Goal: Task Accomplishment & Management: Manage account settings

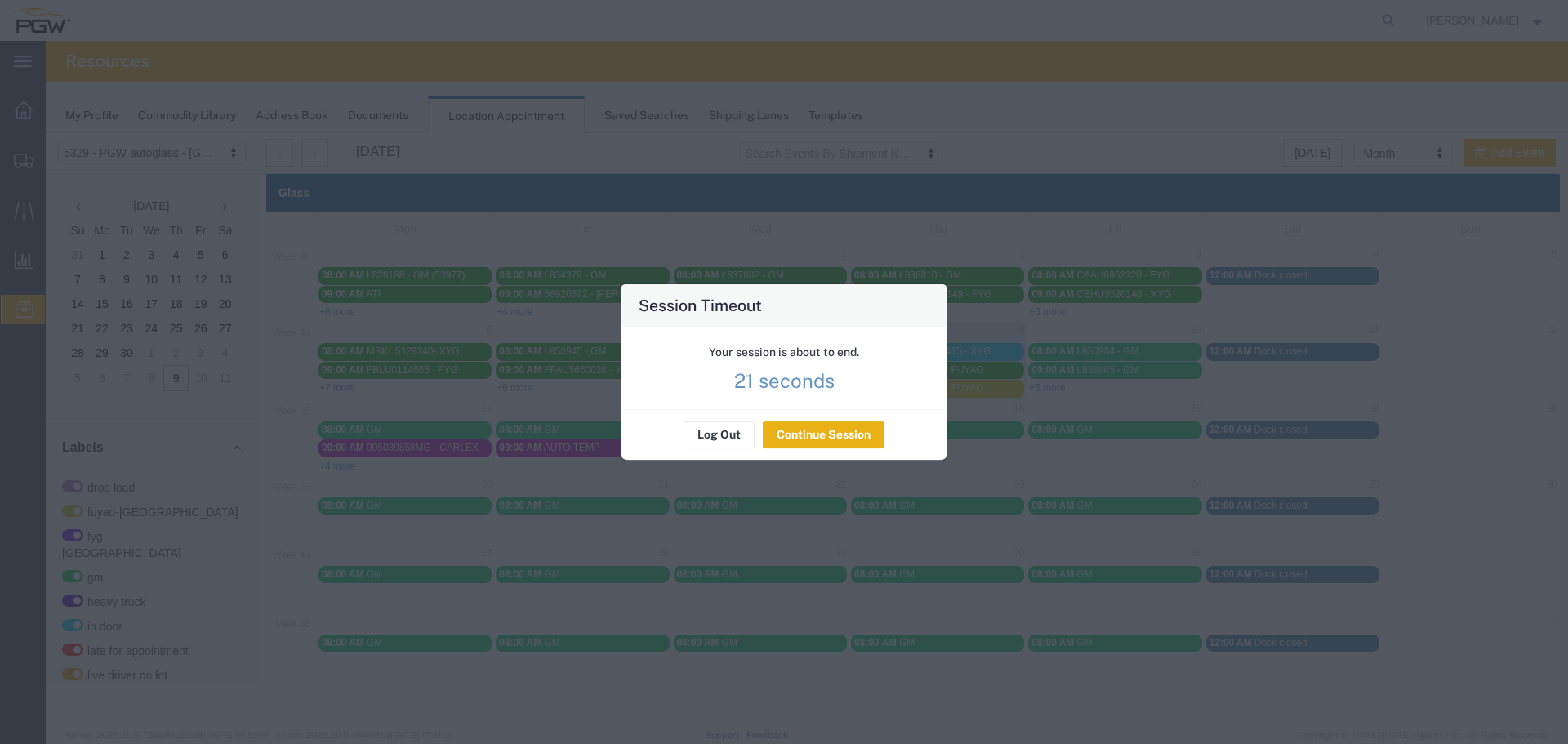
click at [818, 443] on button "Continue Session" at bounding box center [824, 436] width 122 height 26
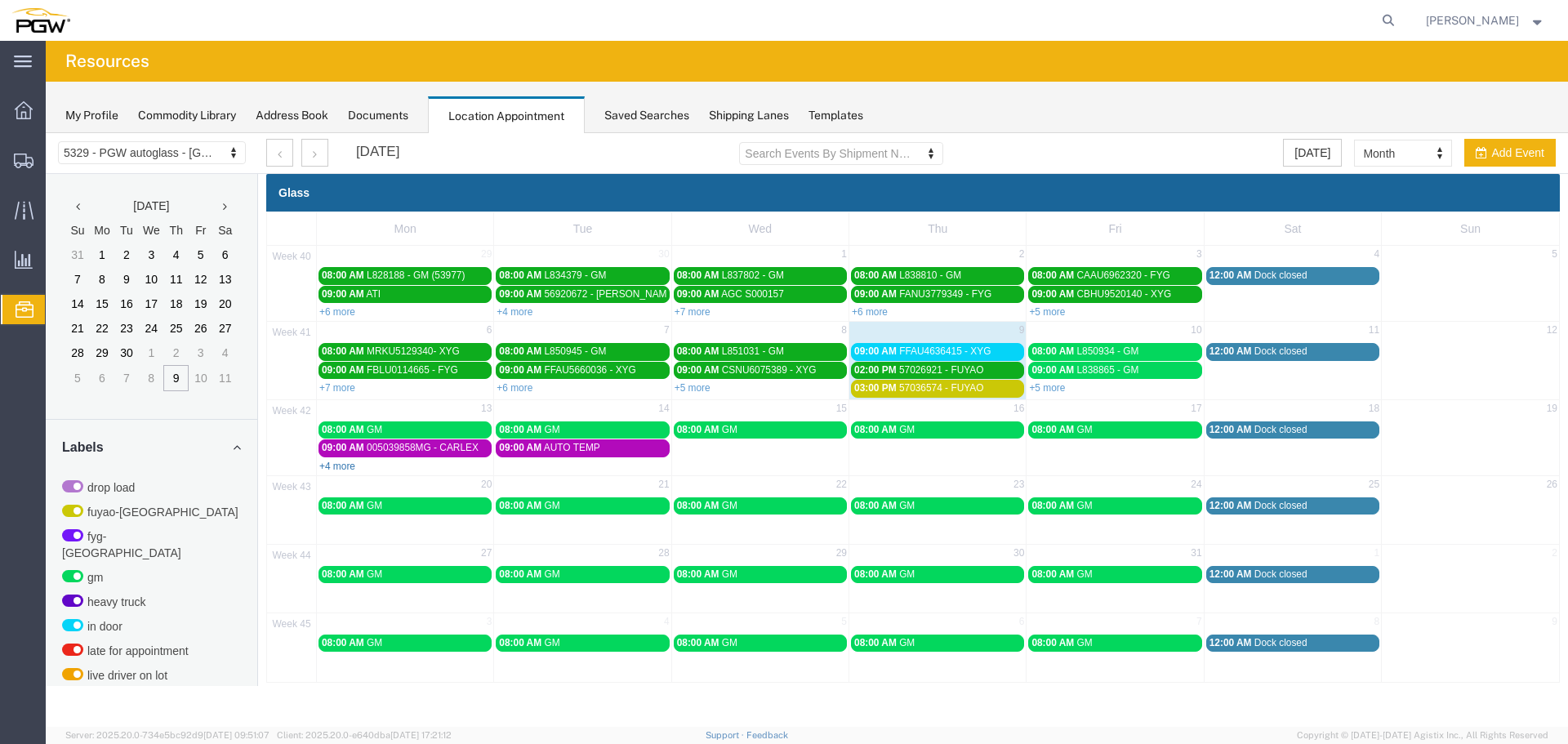
click at [339, 469] on link "+4 more" at bounding box center [337, 466] width 36 height 11
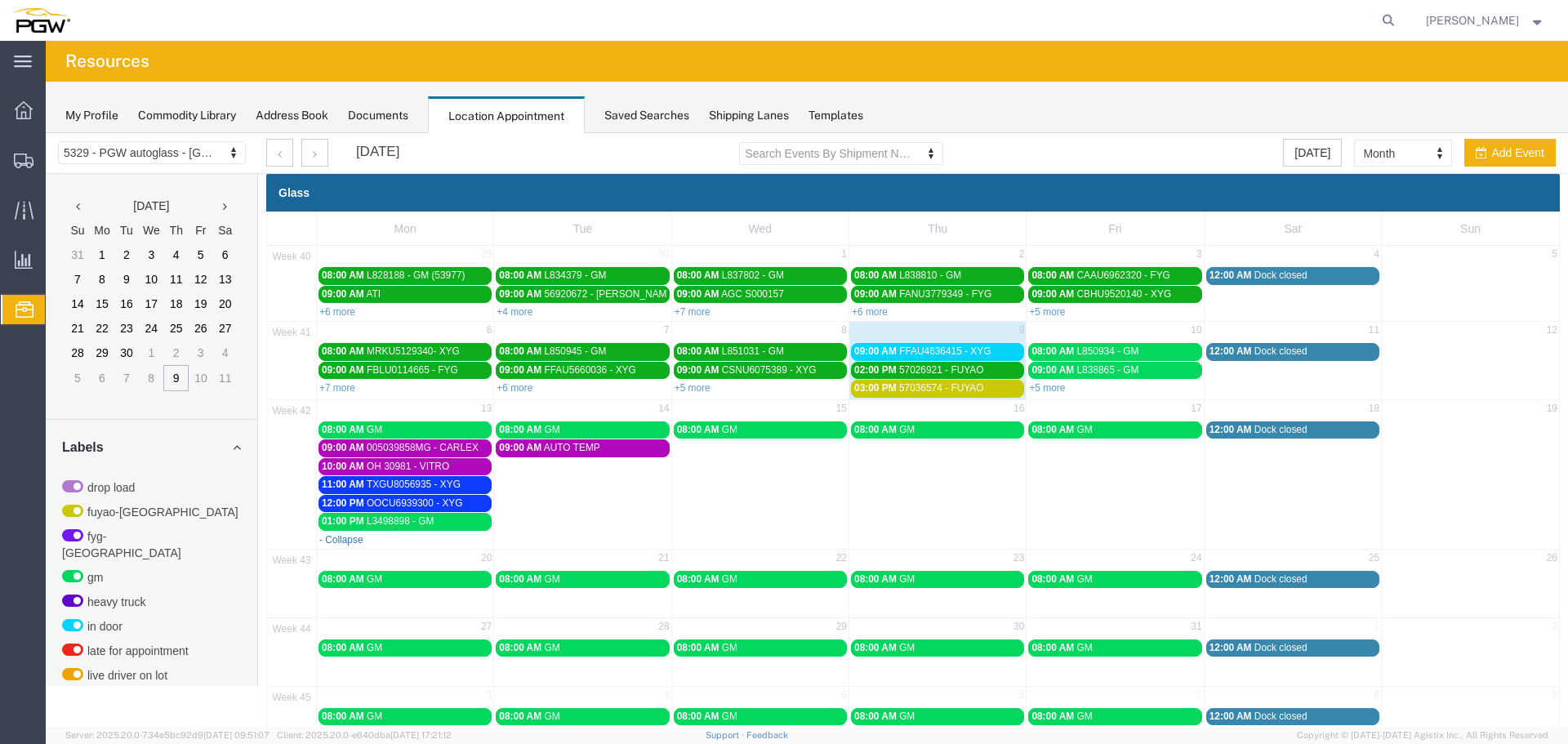
click at [346, 544] on link "- Collapse" at bounding box center [341, 539] width 44 height 11
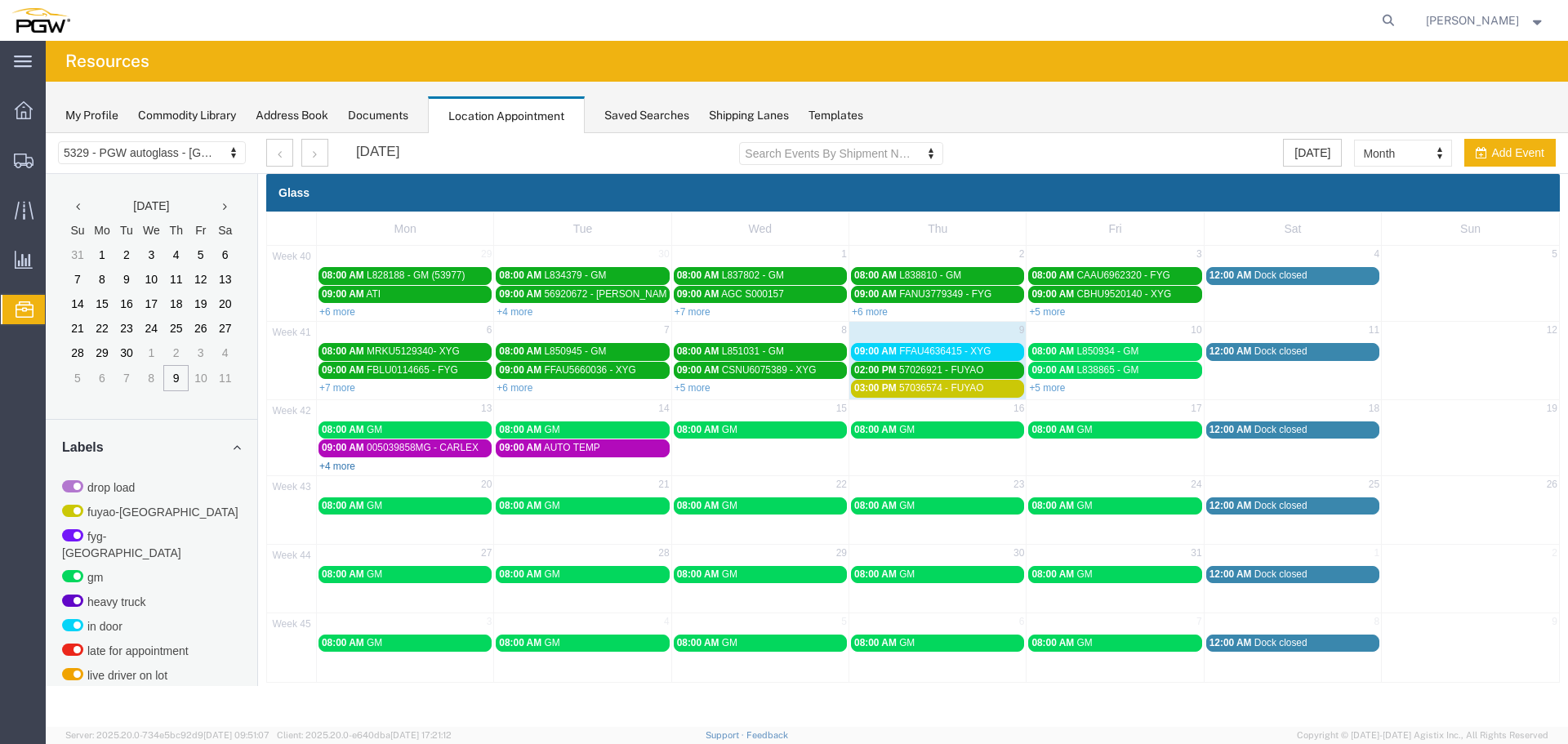
click at [331, 470] on link "+4 more" at bounding box center [337, 466] width 36 height 11
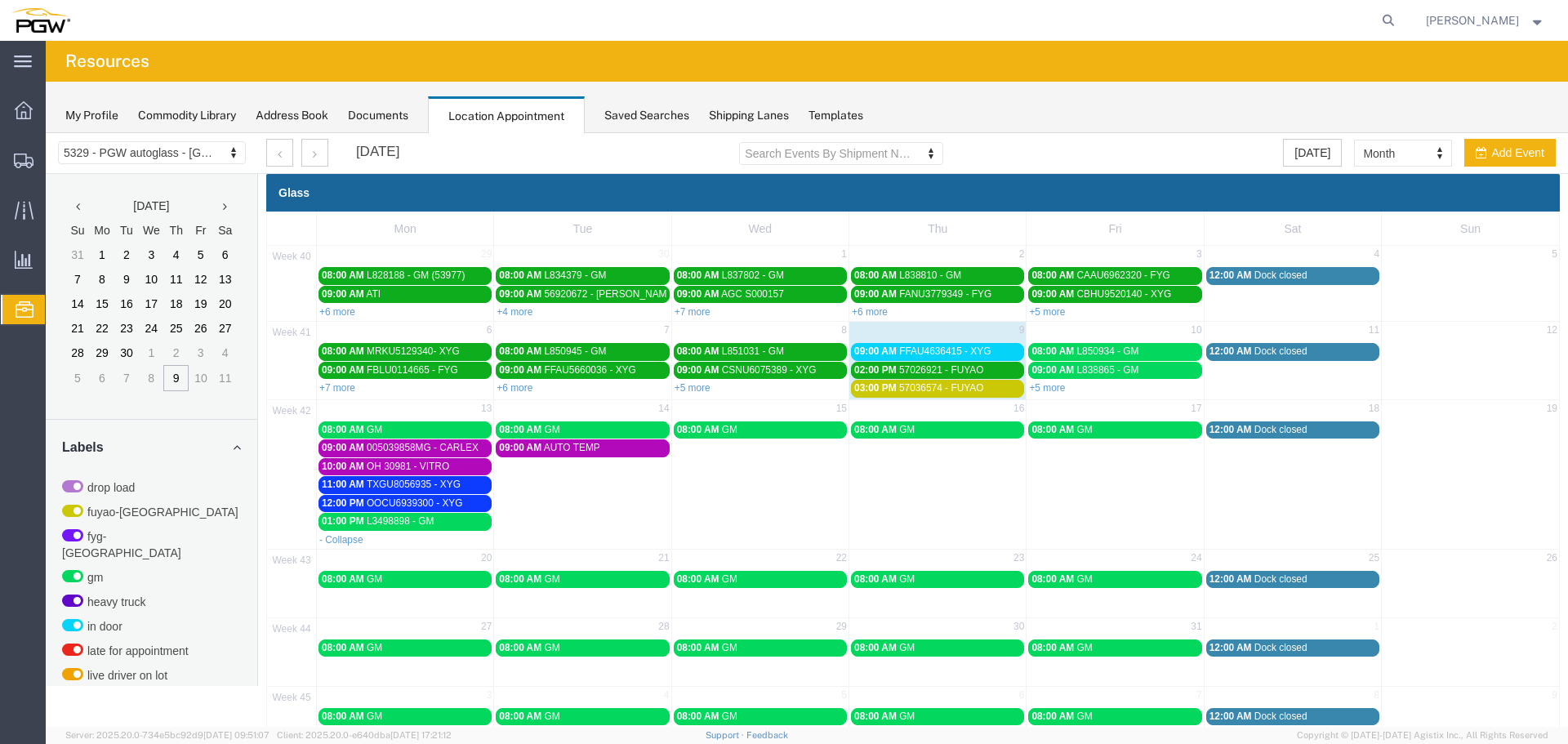
click at [929, 355] on span "FFAU4636415 - XYG" at bounding box center [945, 351] width 91 height 11
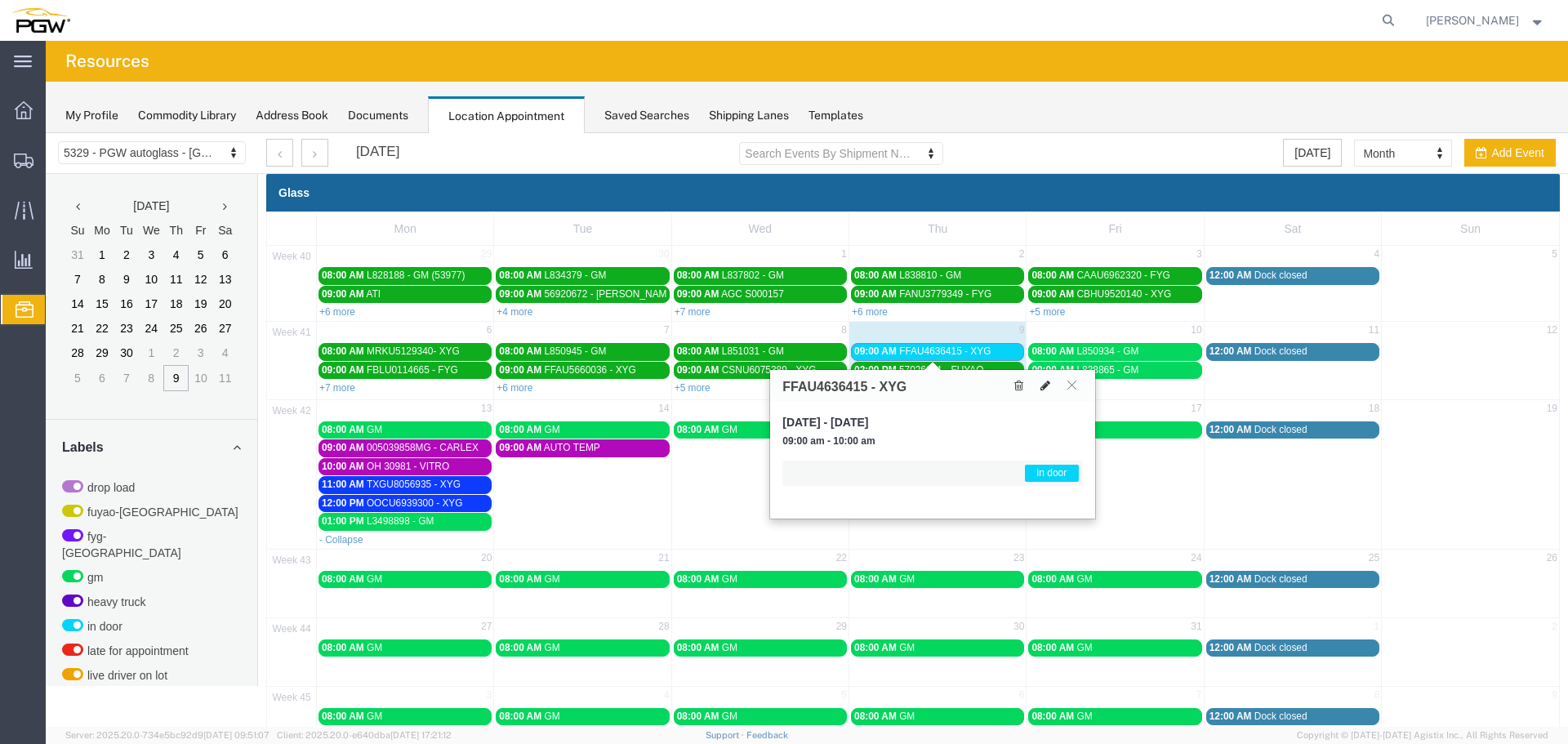
click at [1043, 387] on icon at bounding box center [1045, 385] width 10 height 11
select select "1"
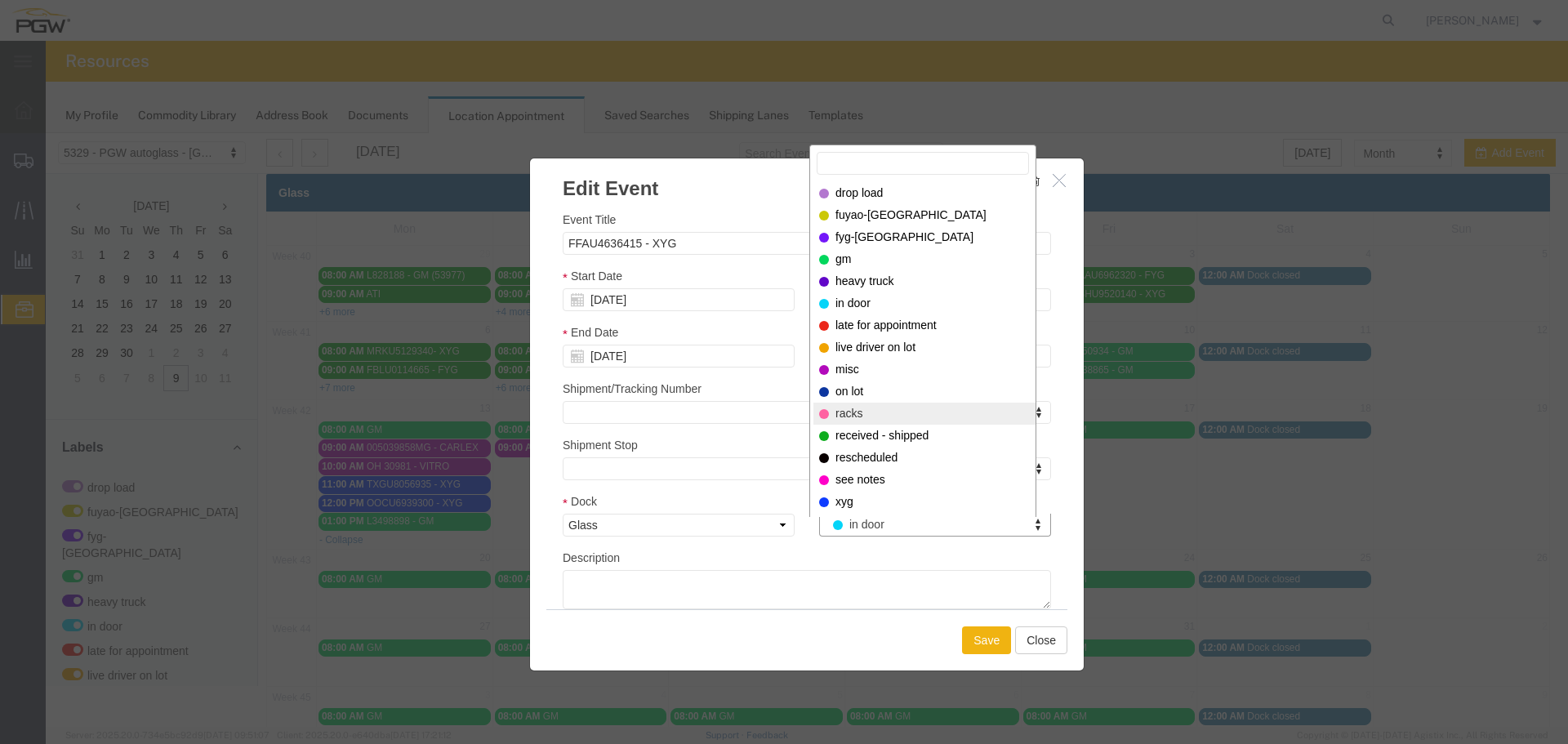
select select "200"
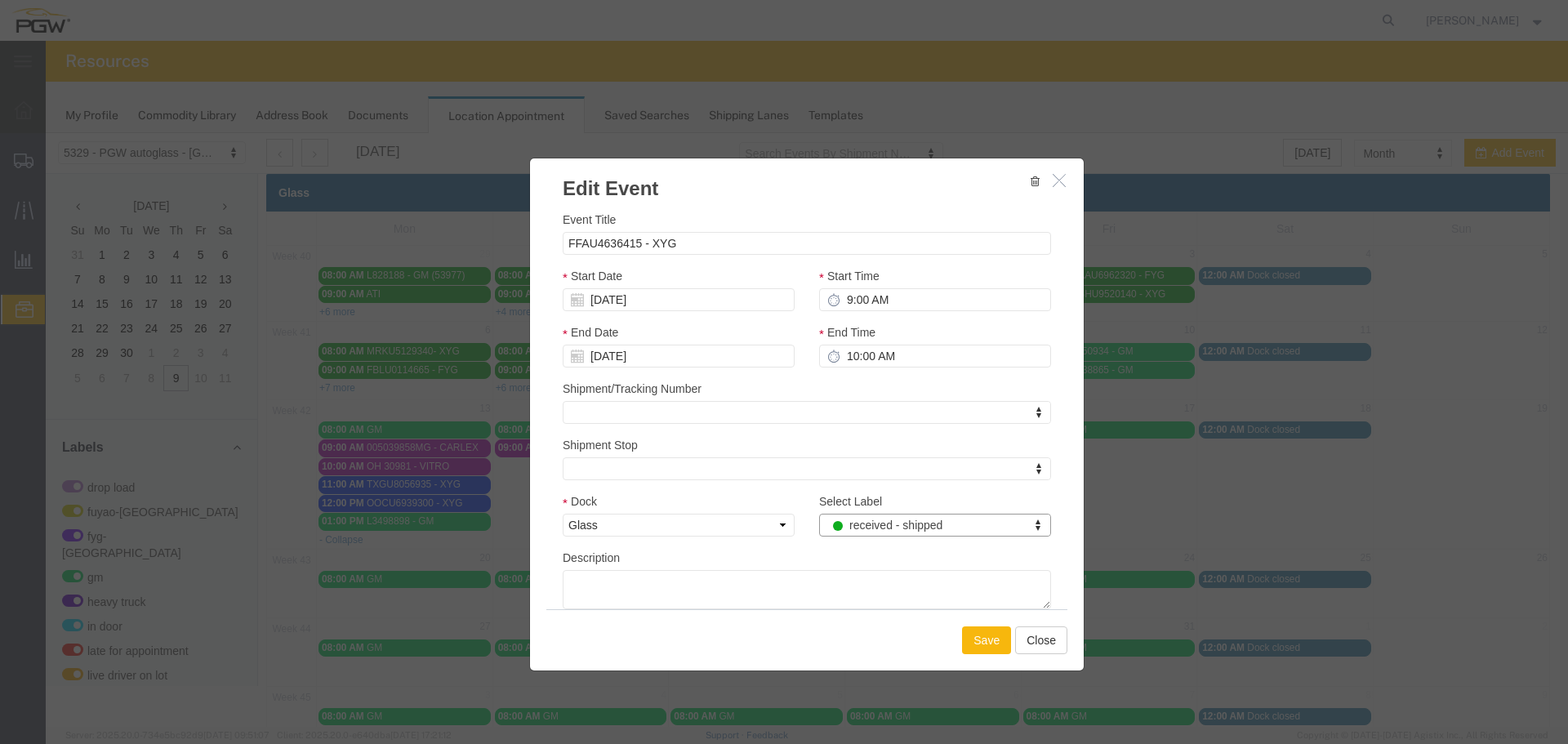
click at [975, 632] on button "Save" at bounding box center [986, 640] width 49 height 28
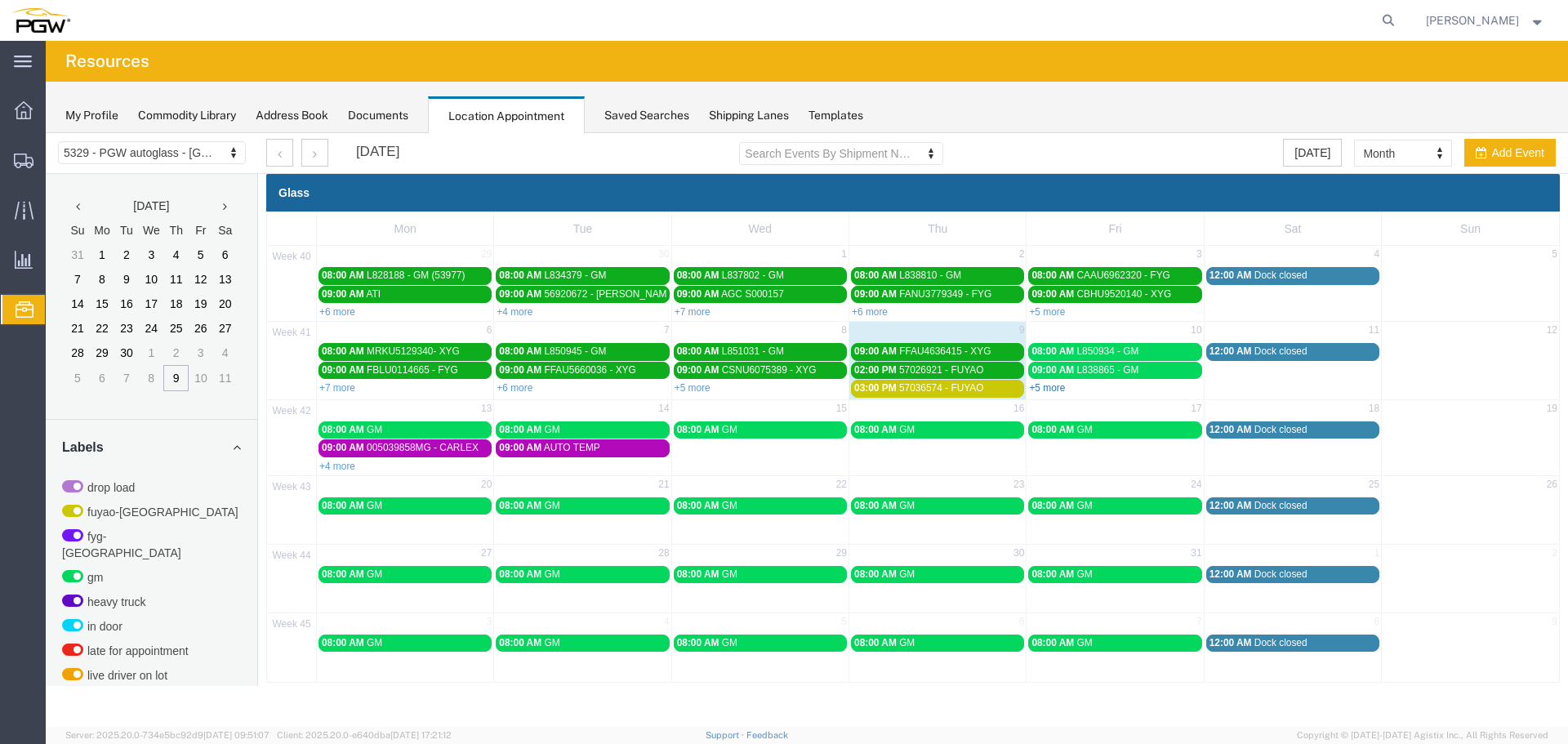
click at [1047, 392] on link "+5 more" at bounding box center [1046, 388] width 36 height 11
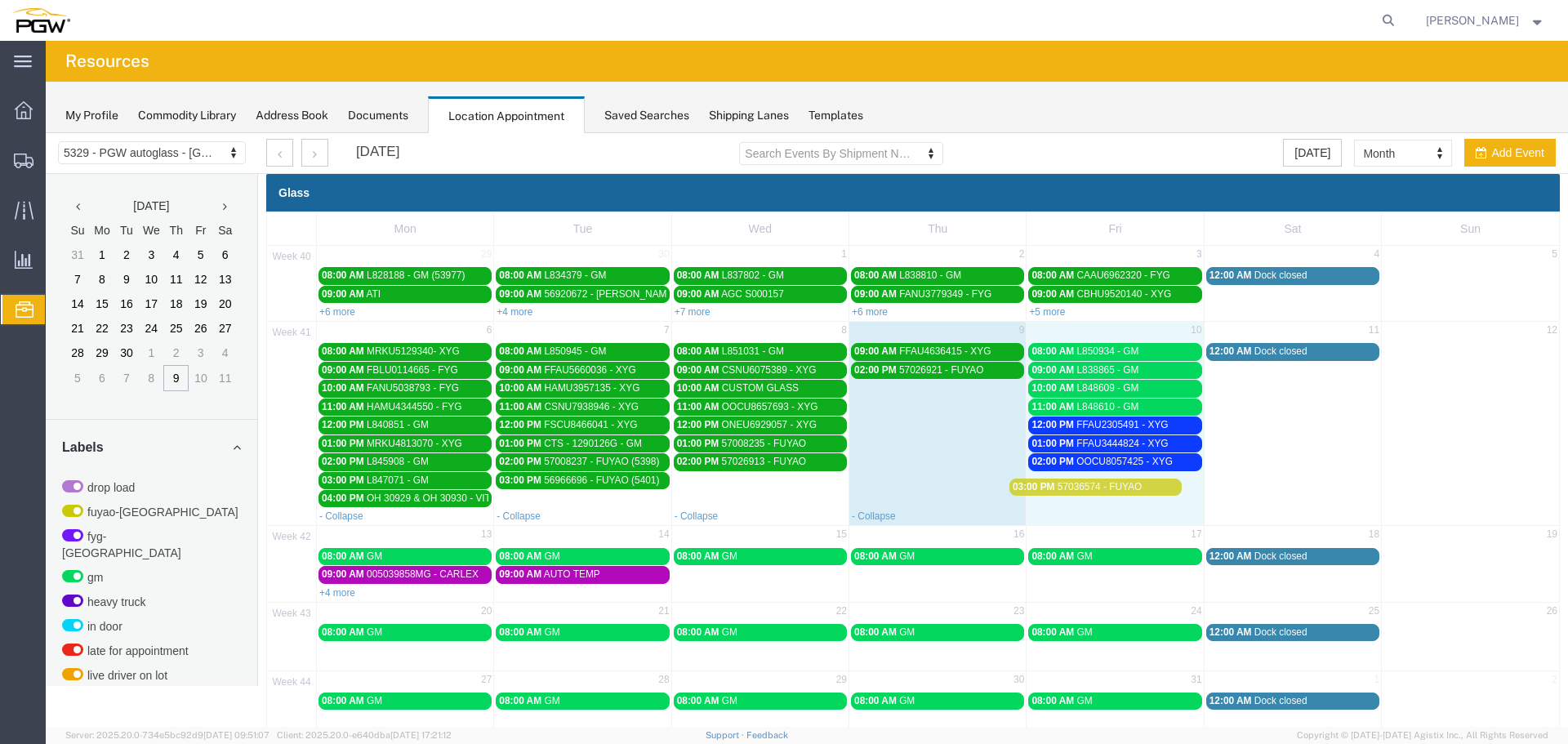
drag, startPoint x: 960, startPoint y: 389, endPoint x: 1126, endPoint y: 504, distance: 201.9
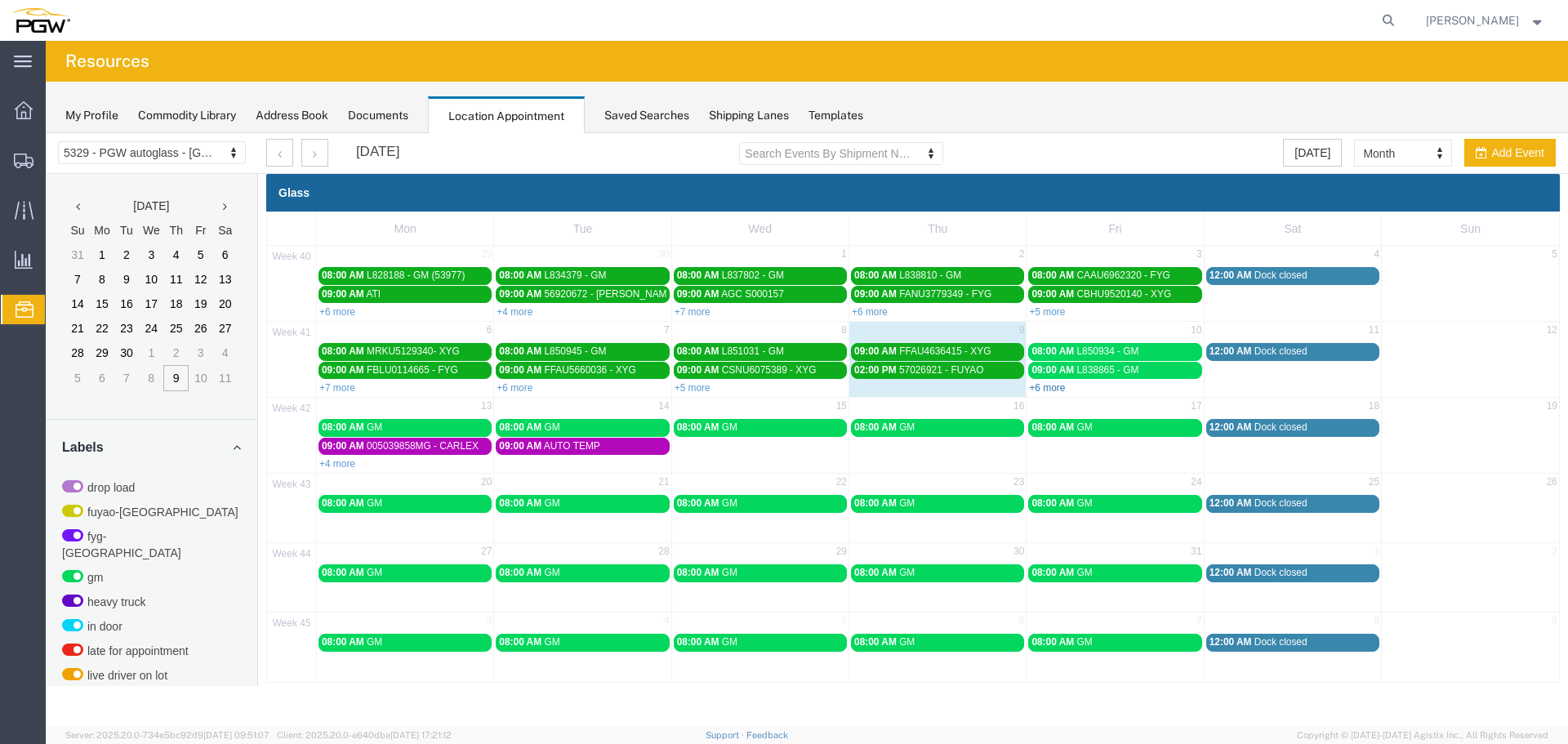
click at [1048, 388] on link "+6 more" at bounding box center [1046, 388] width 36 height 11
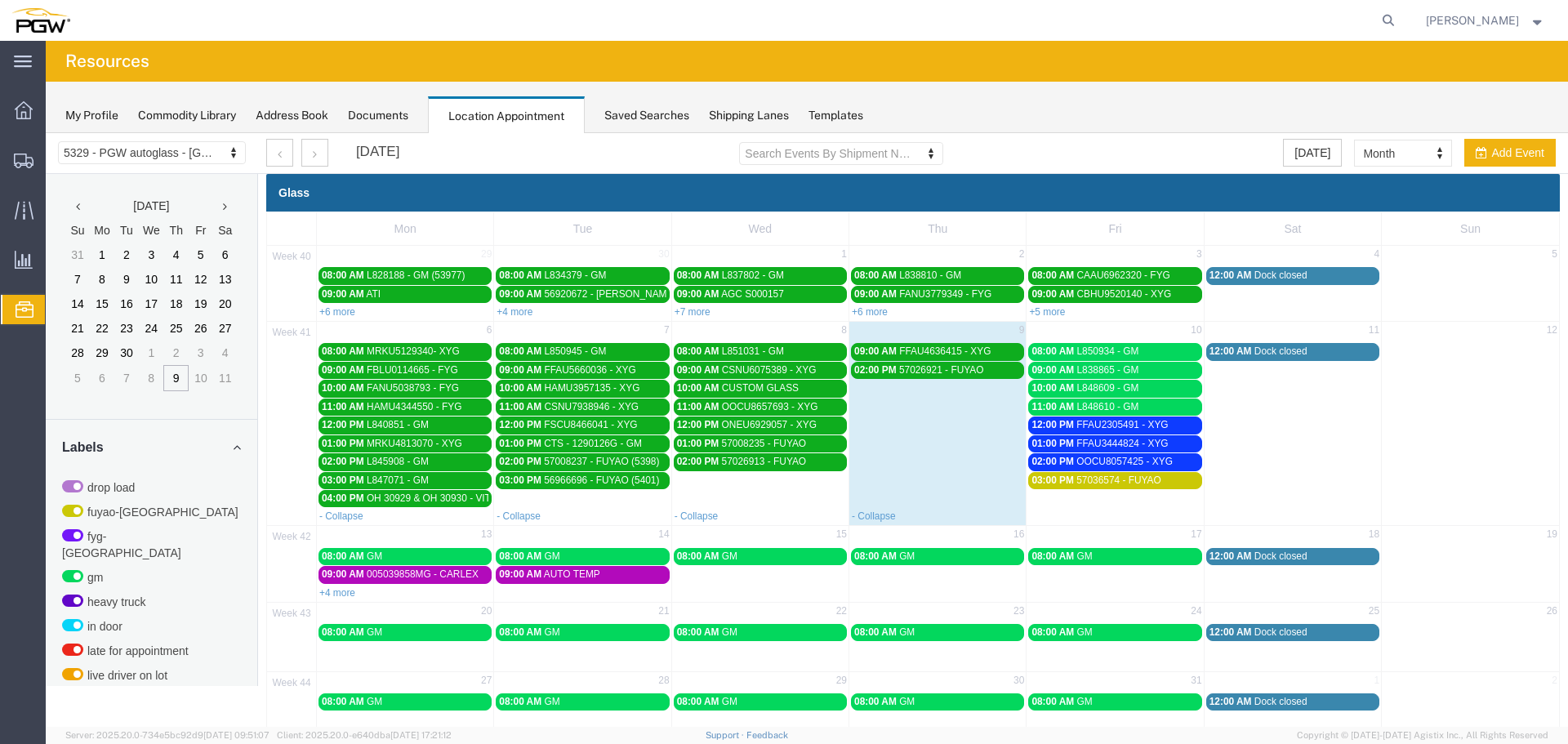
click at [1085, 477] on span "57036574 - FUYAO" at bounding box center [1119, 480] width 85 height 11
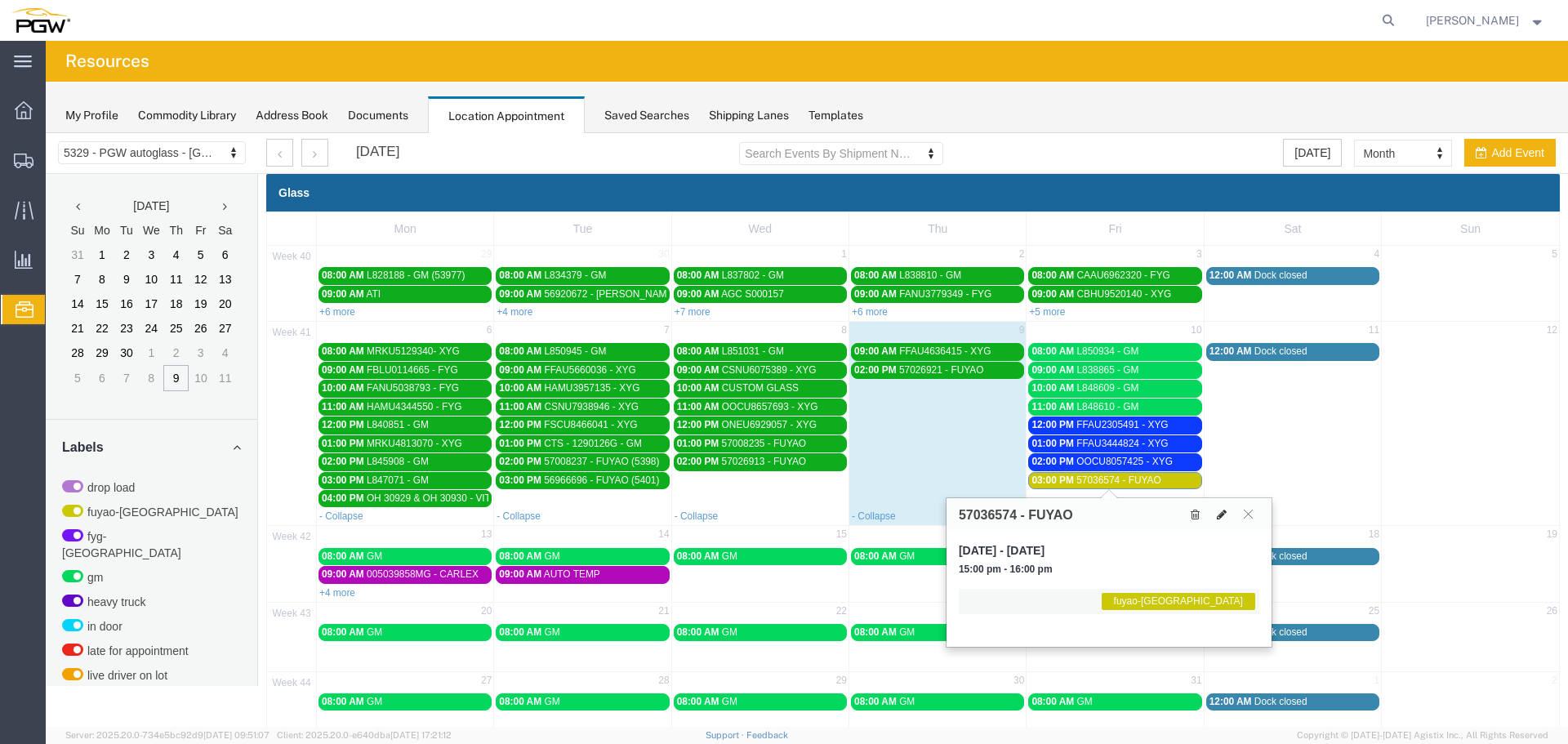
click at [1222, 517] on icon at bounding box center [1221, 514] width 10 height 11
select select "1"
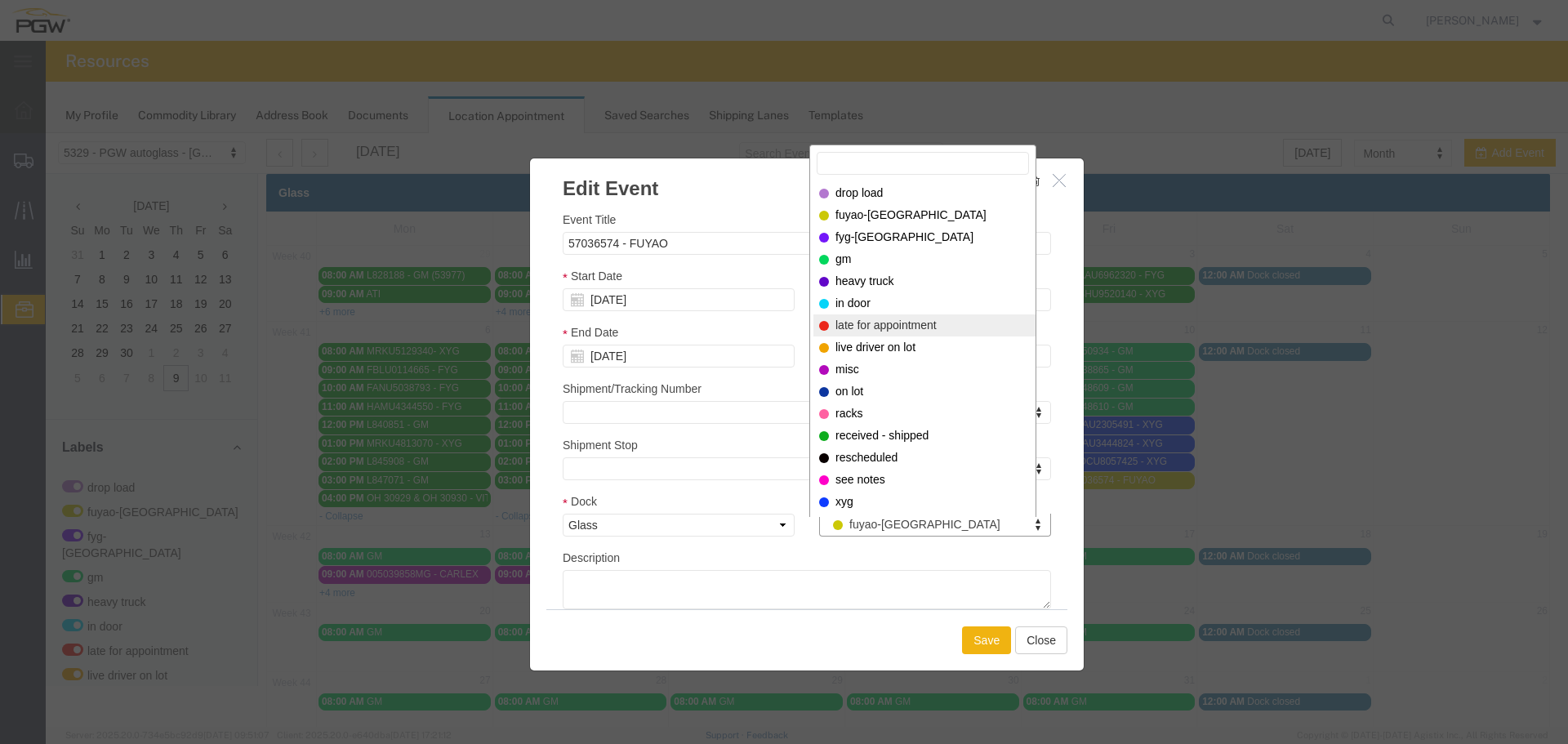
select select "260"
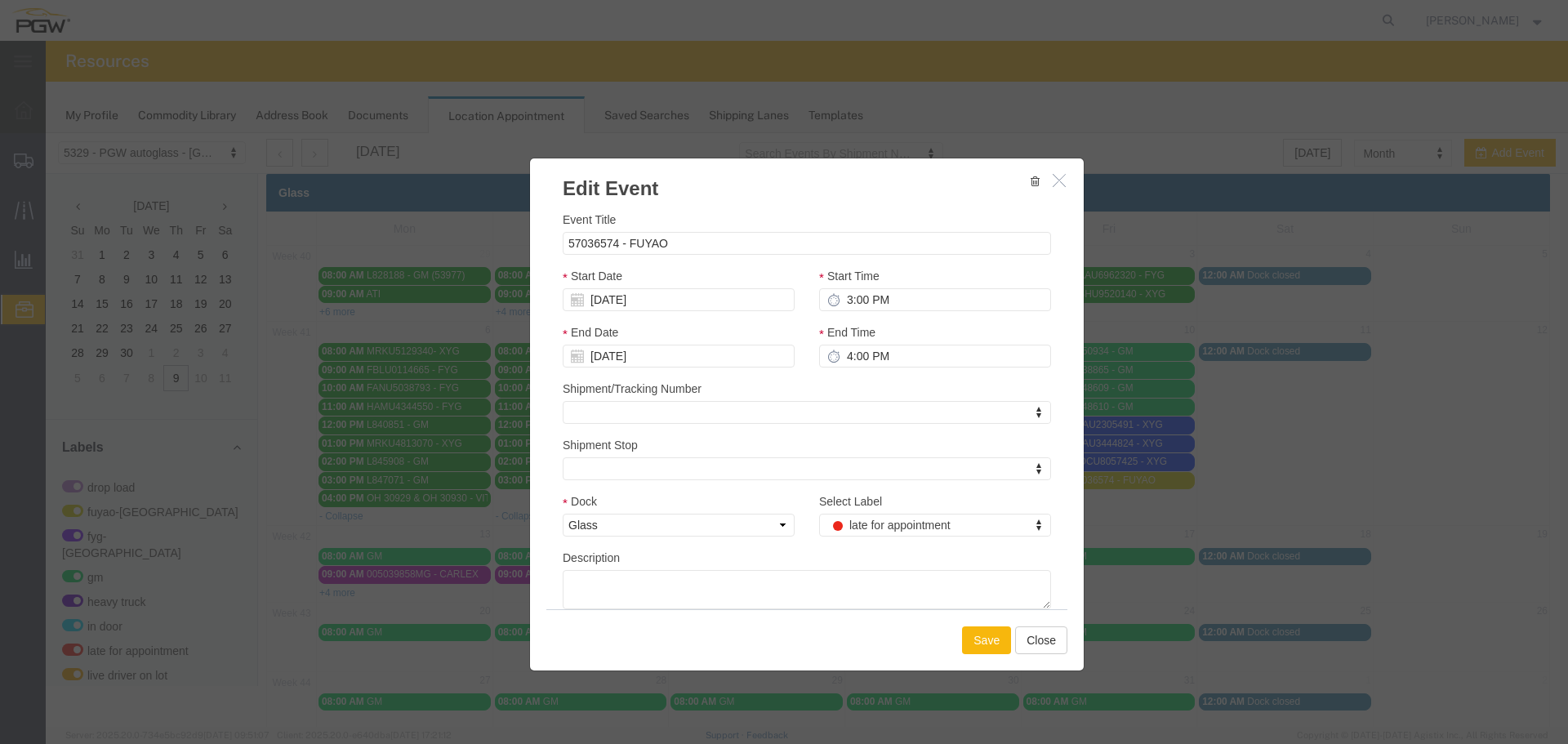
click at [976, 641] on button "Save" at bounding box center [986, 640] width 49 height 28
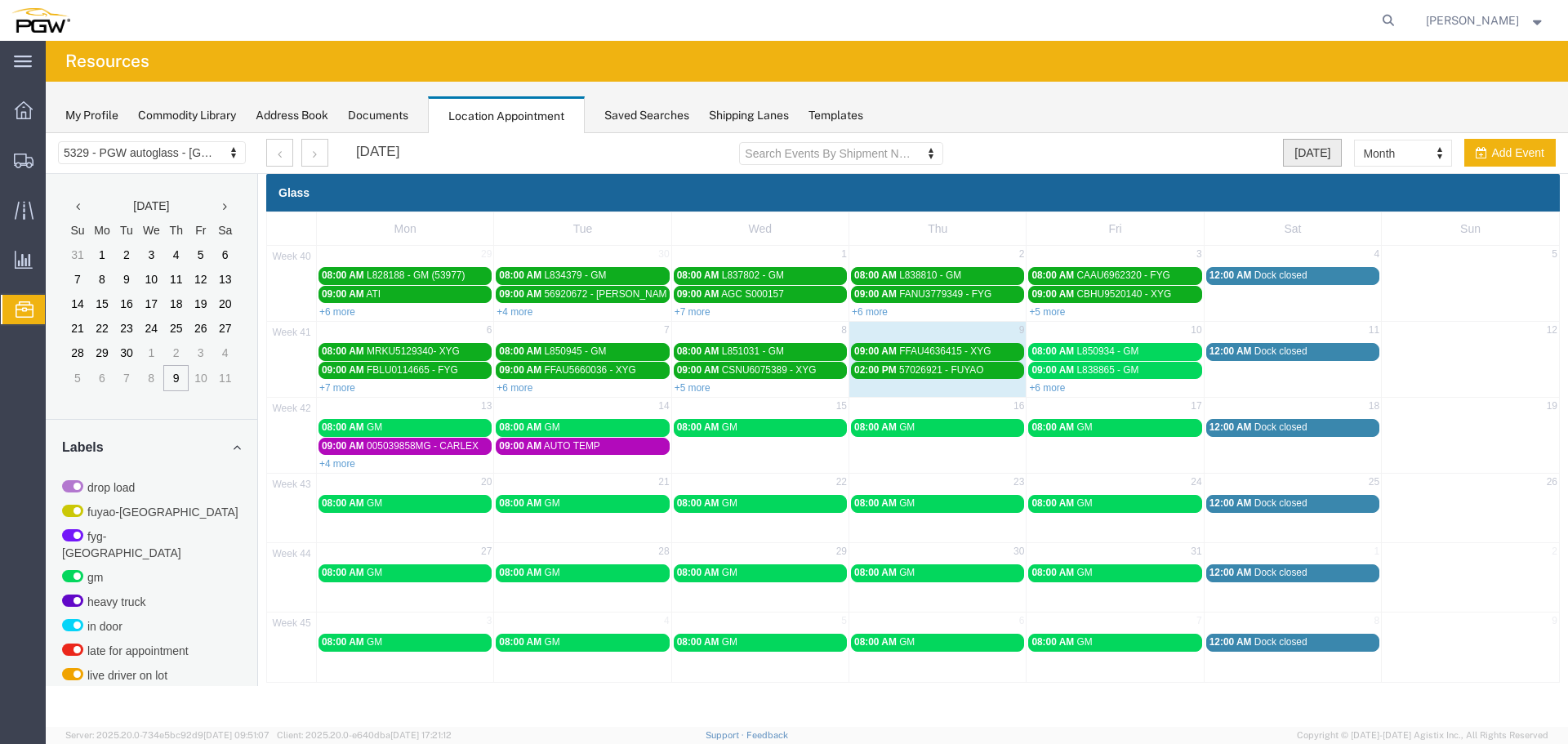
click at [1300, 159] on button "[DATE]" at bounding box center [1312, 152] width 59 height 28
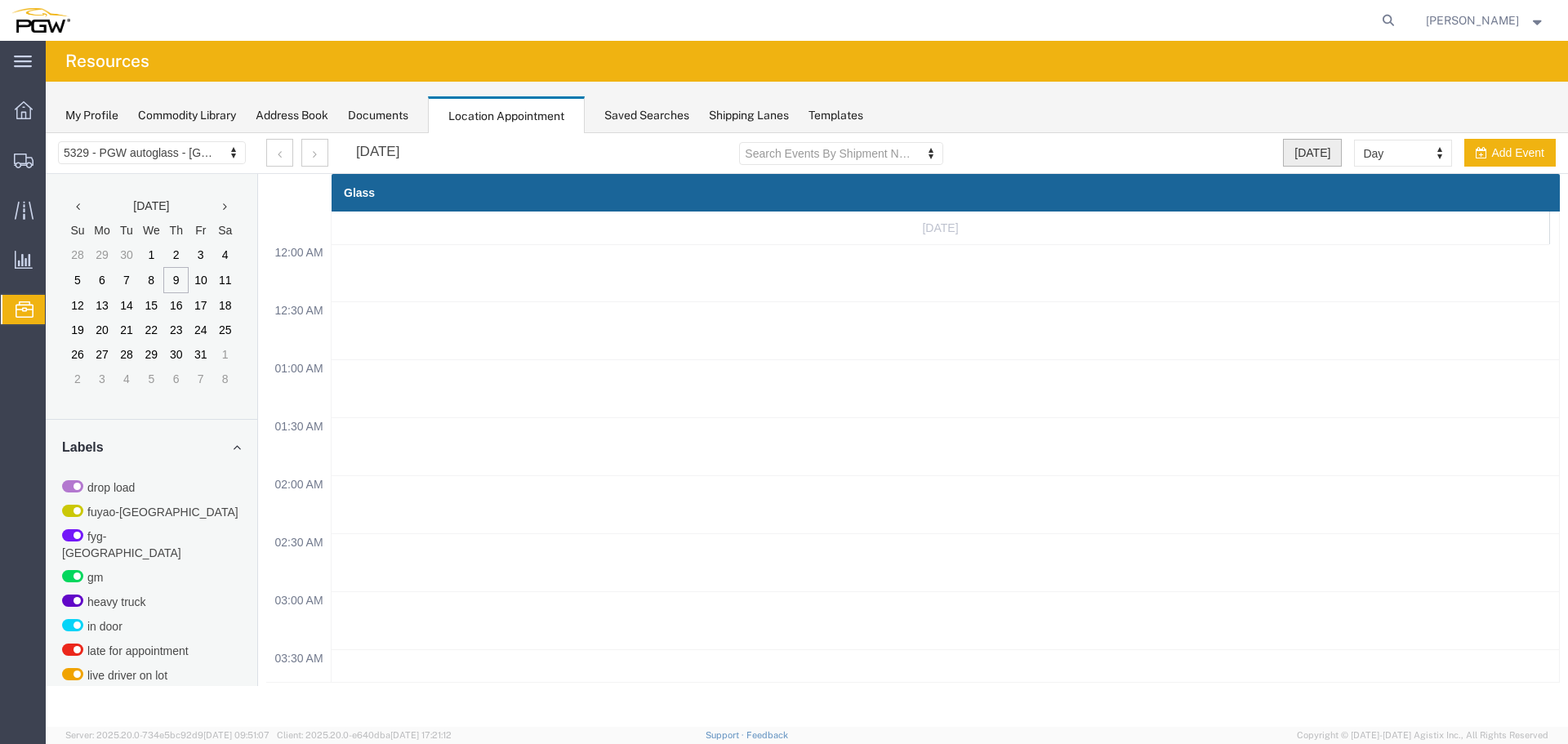
scroll to position [697, 0]
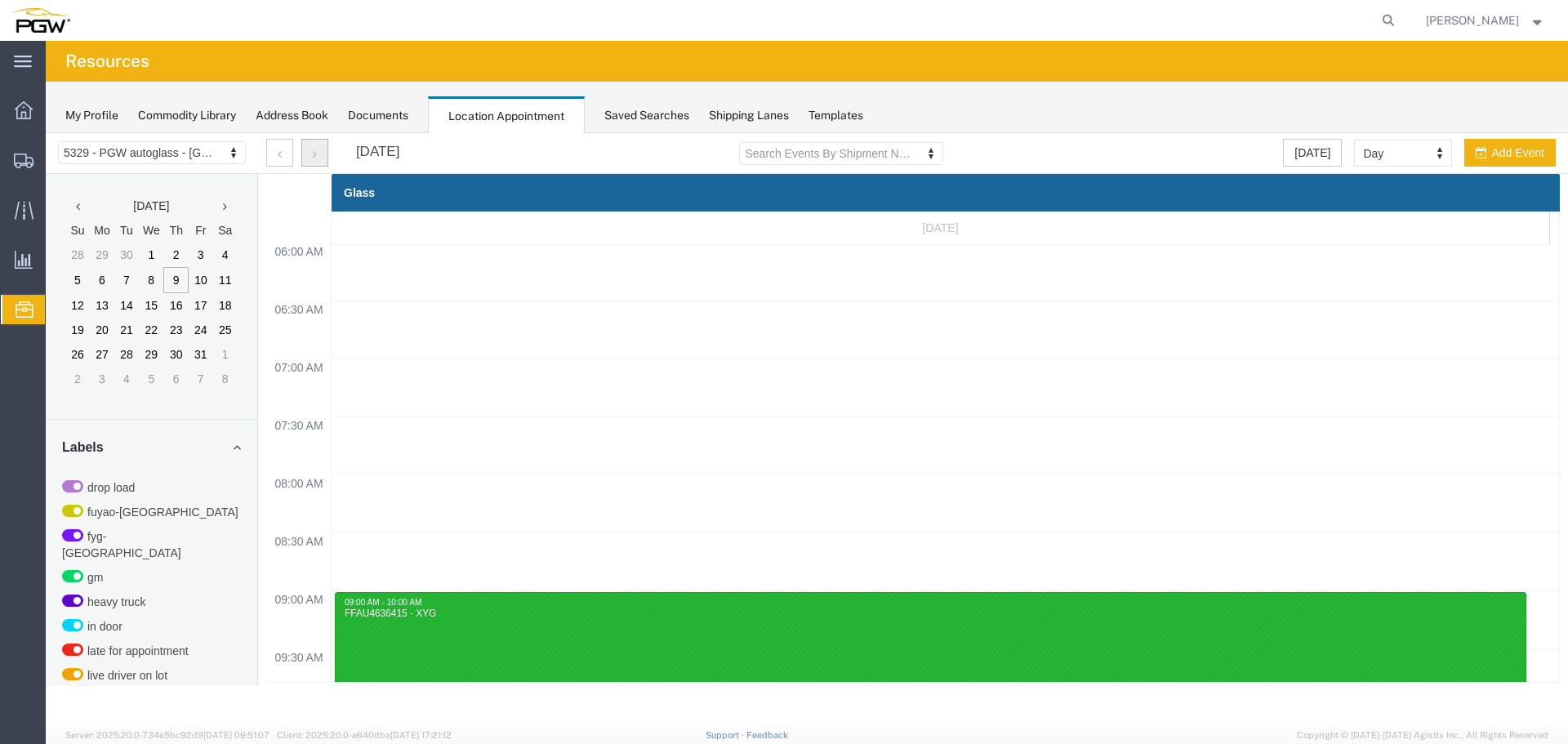
click at [319, 158] on button "button" at bounding box center [314, 152] width 27 height 28
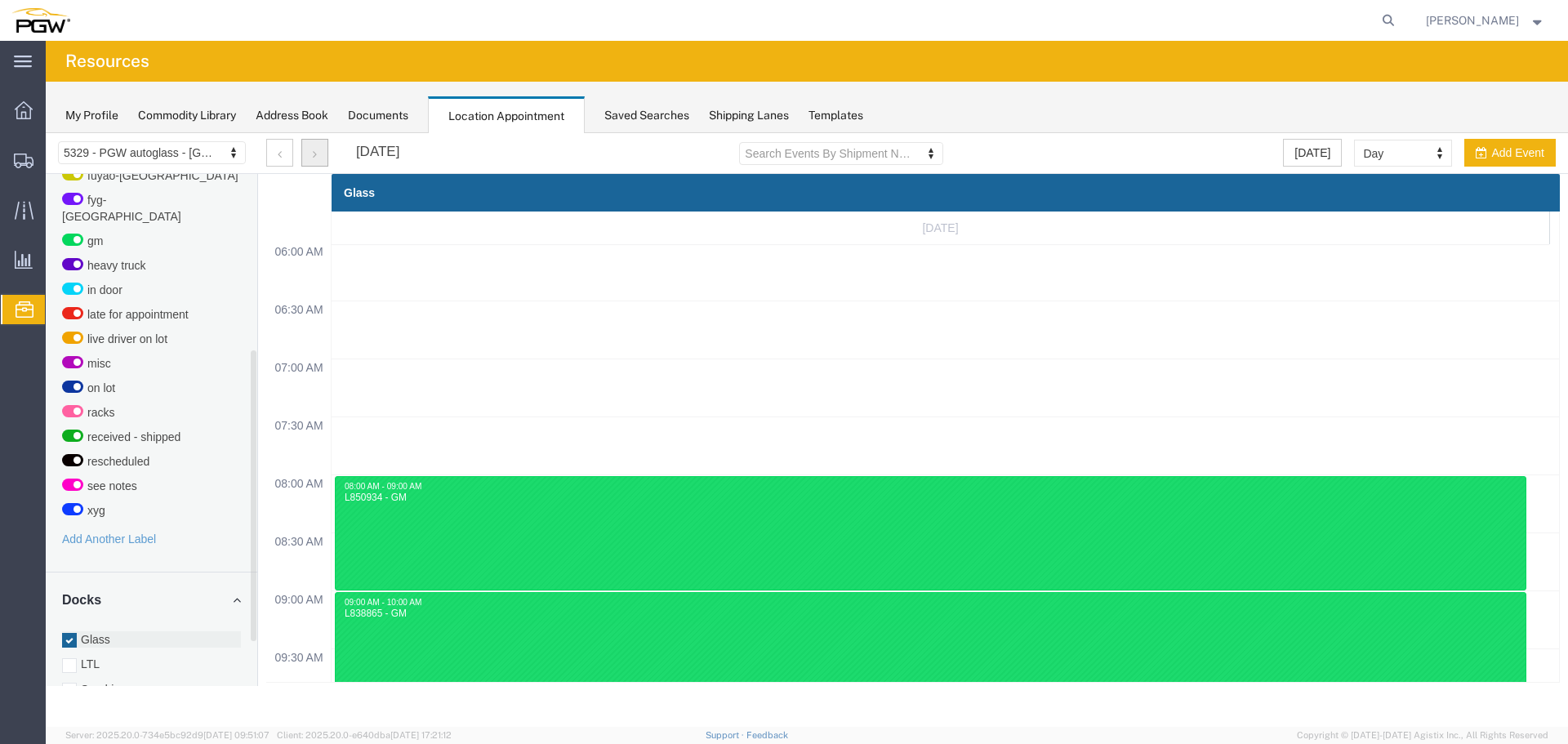
scroll to position [505, 0]
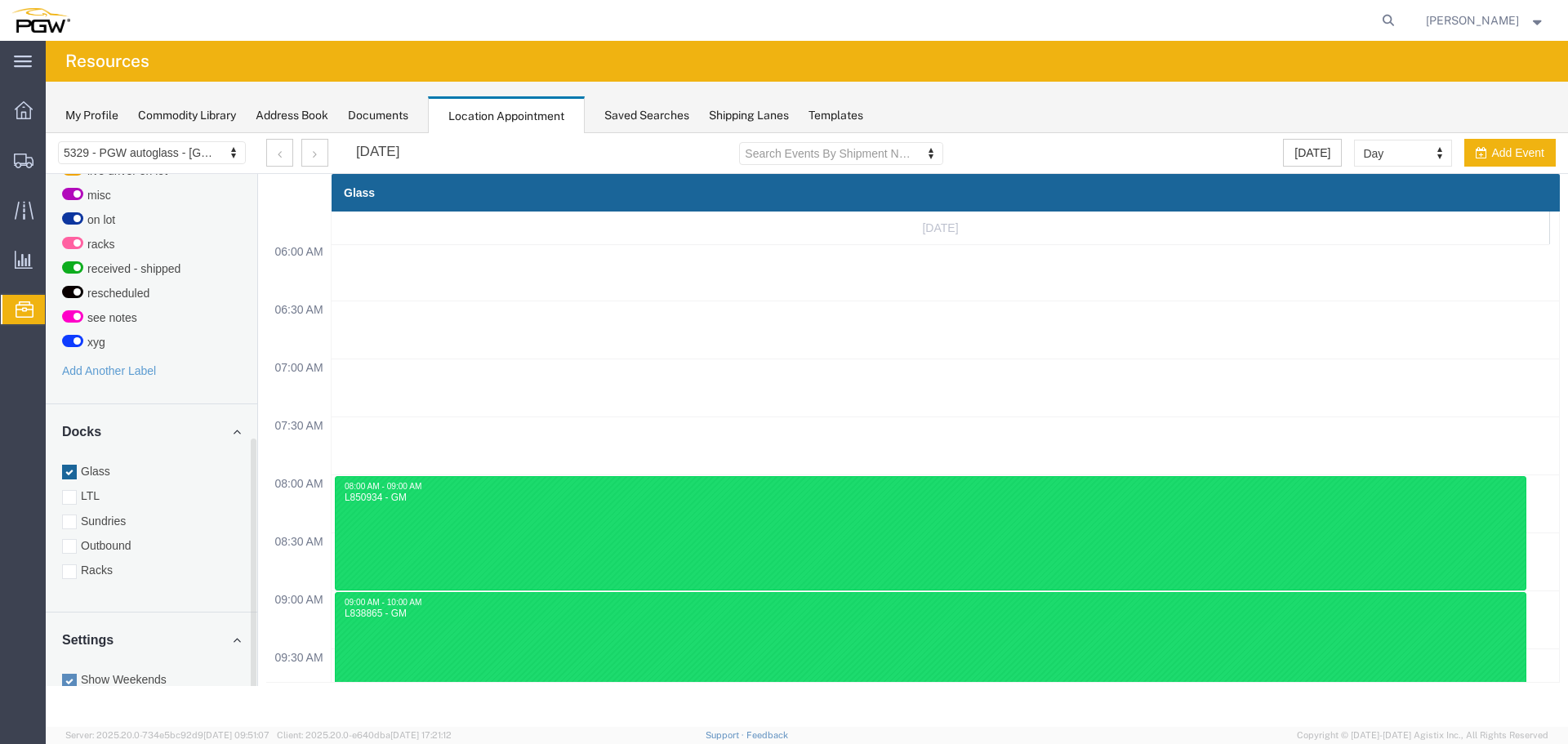
drag, startPoint x: 96, startPoint y: 557, endPoint x: 100, endPoint y: 464, distance: 93.1
click at [96, 562] on label "Racks" at bounding box center [151, 570] width 178 height 17
click at [46, 133] on input "Racks" at bounding box center [46, 133] width 0 height 0
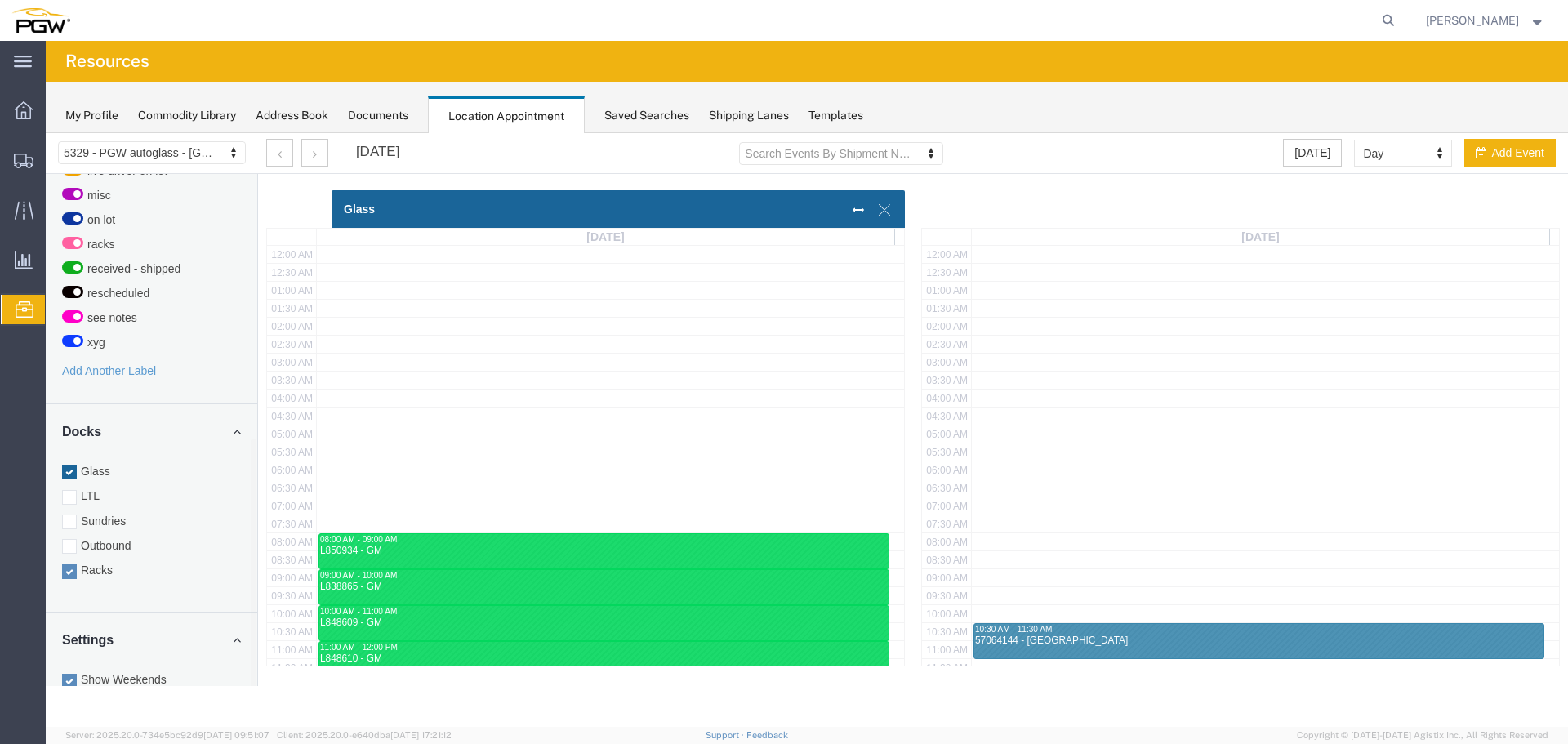
scroll to position [409, 0]
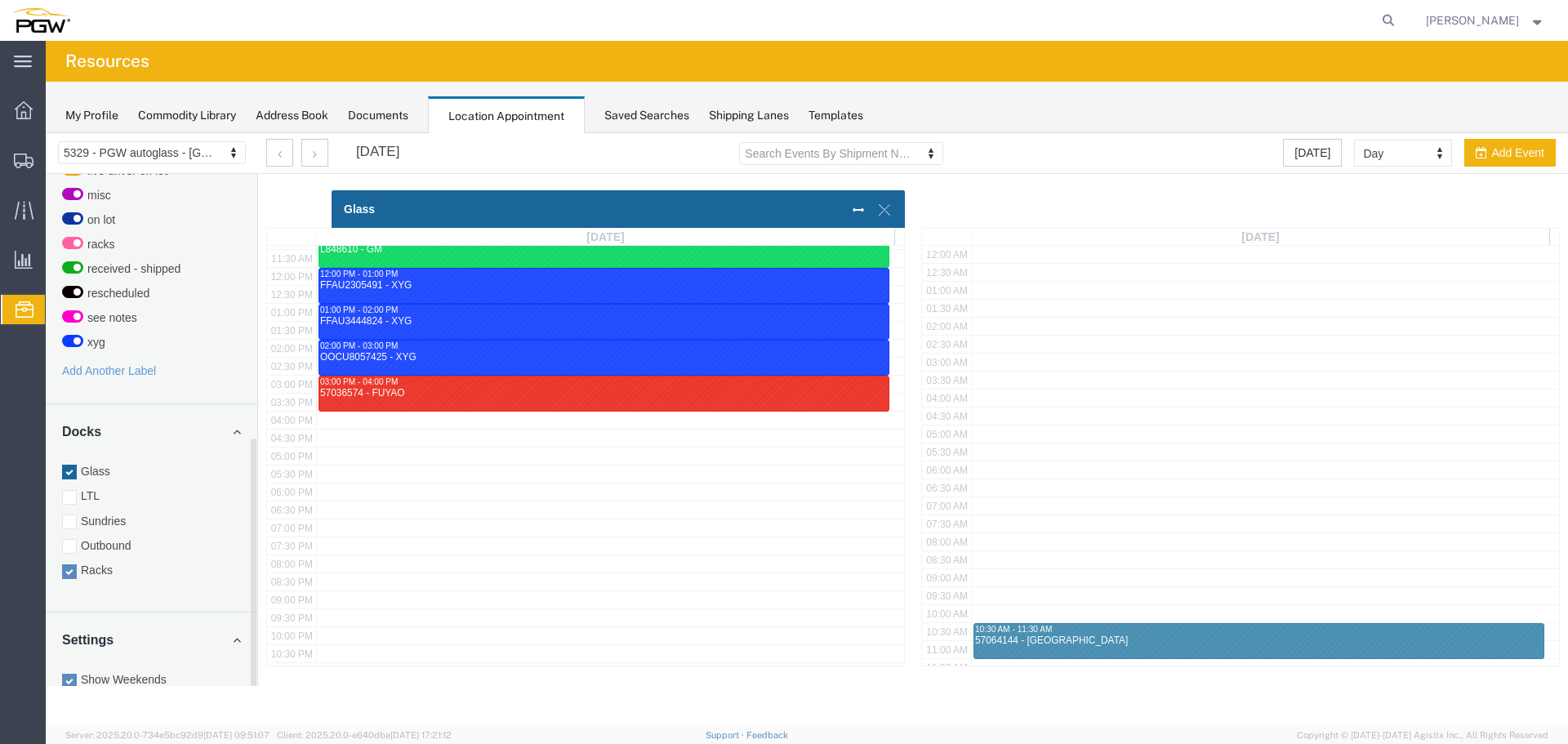
click at [101, 463] on label "Glass" at bounding box center [151, 471] width 178 height 17
click at [46, 133] on input "Glass" at bounding box center [46, 133] width 0 height 0
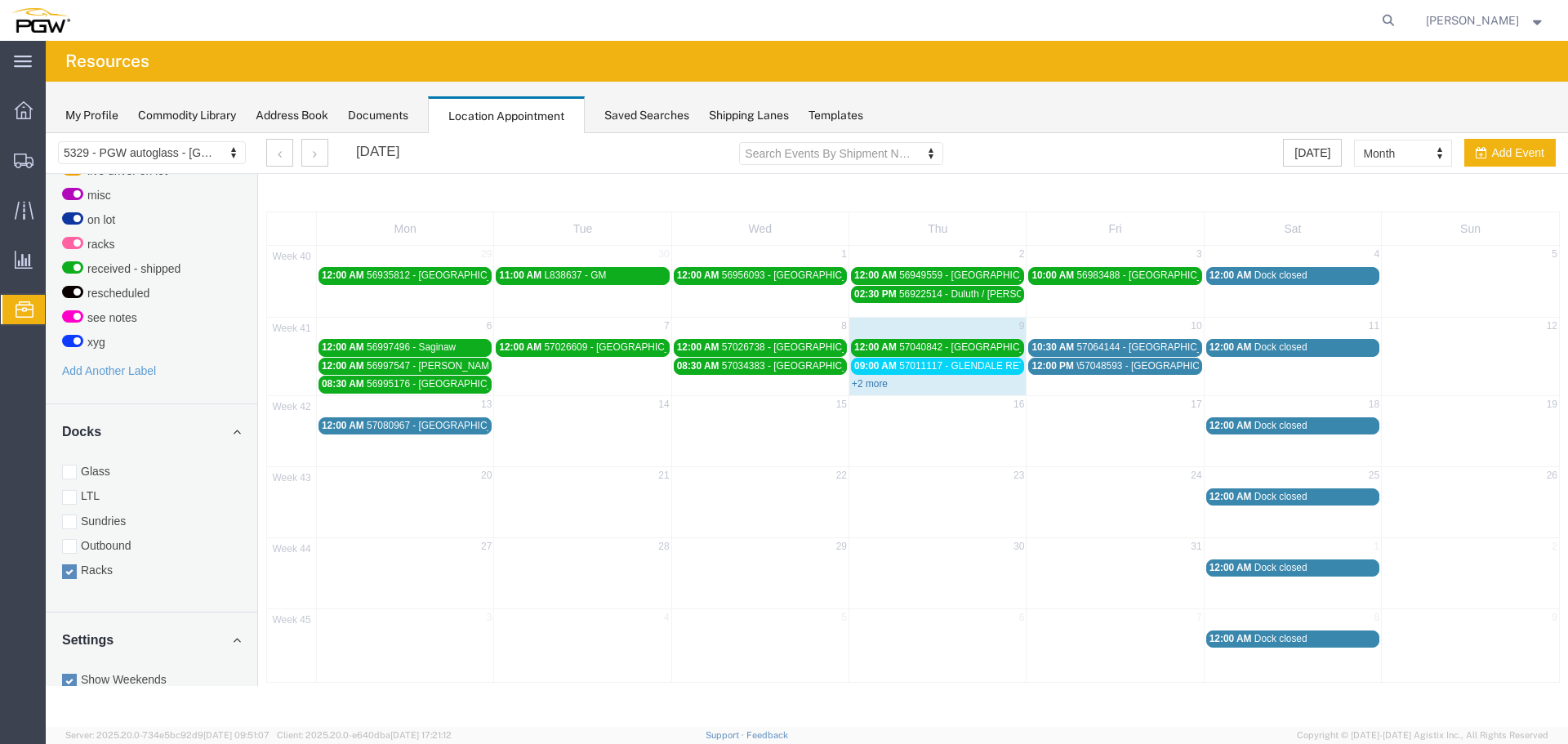
click at [873, 381] on link "+2 more" at bounding box center [869, 383] width 36 height 11
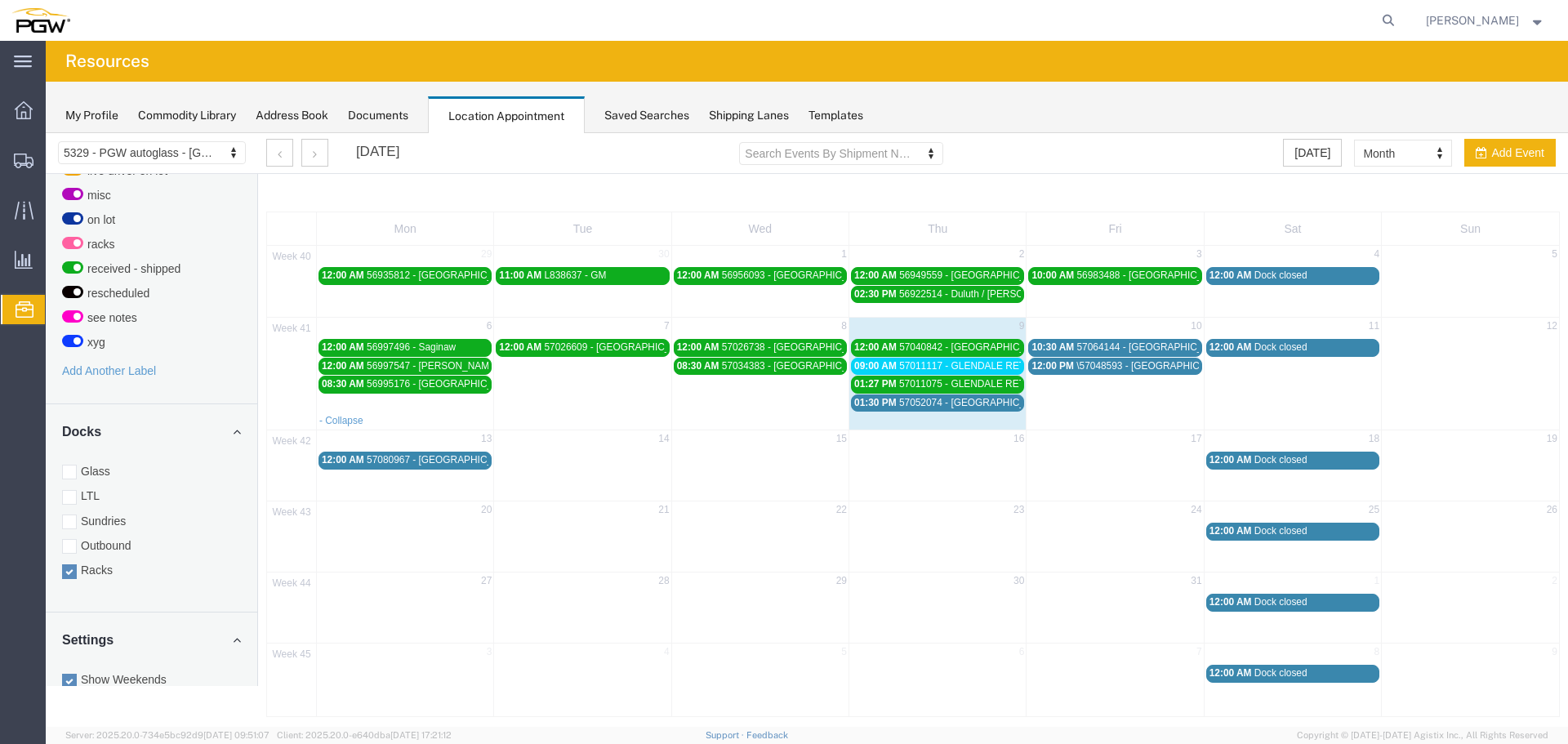
click at [883, 401] on span "01:30 PM" at bounding box center [875, 402] width 43 height 11
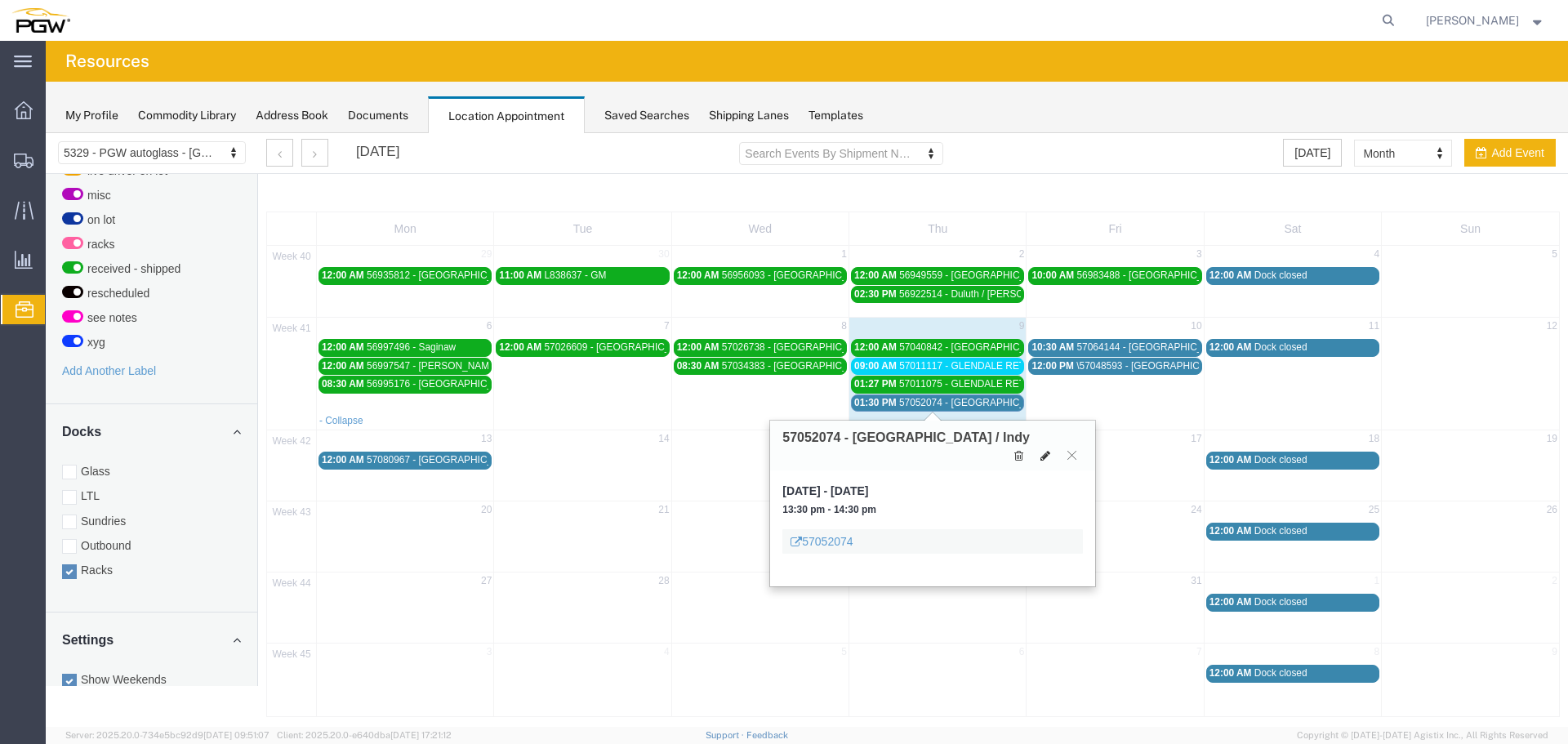
click at [1043, 450] on icon at bounding box center [1045, 456] width 10 height 11
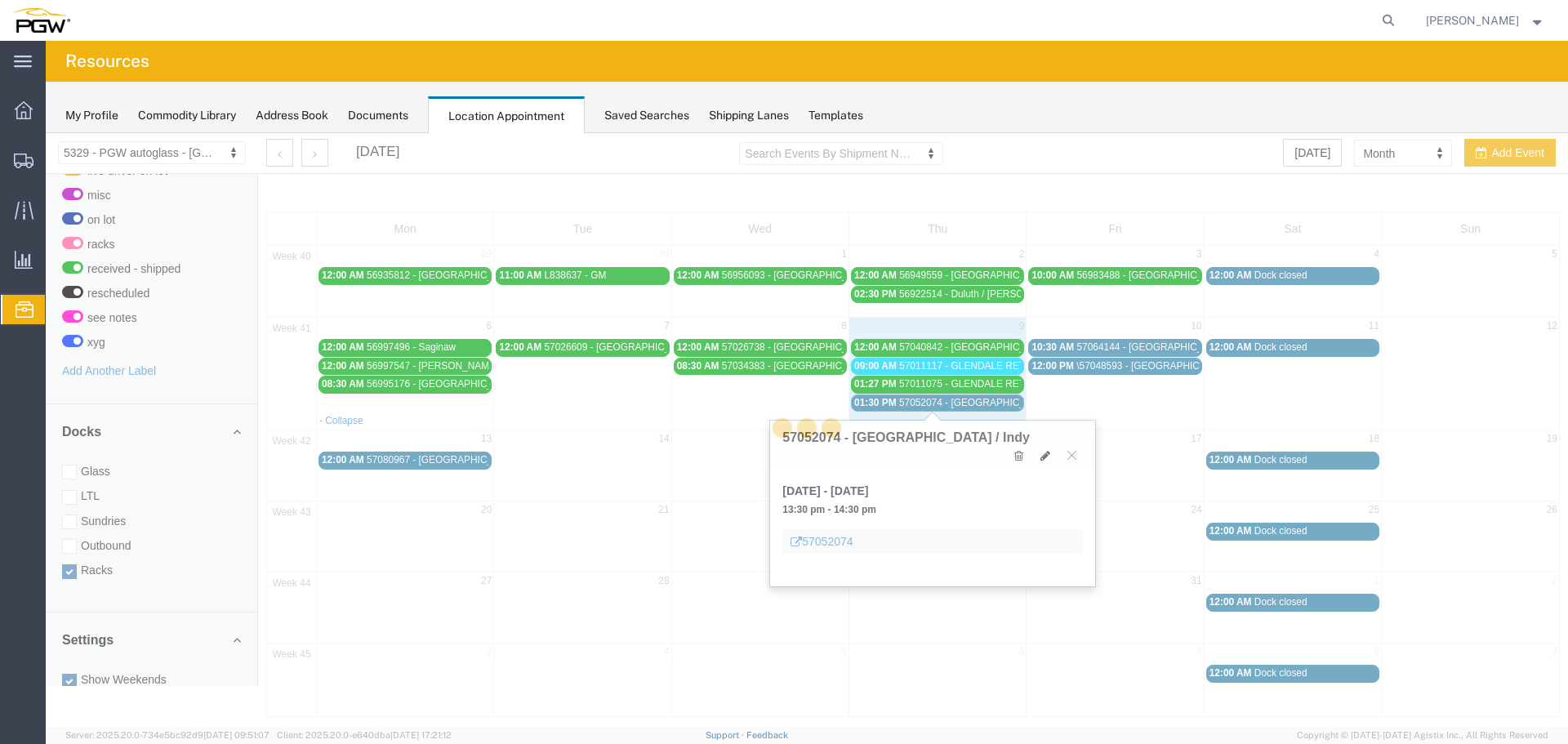
select select "3"
select select
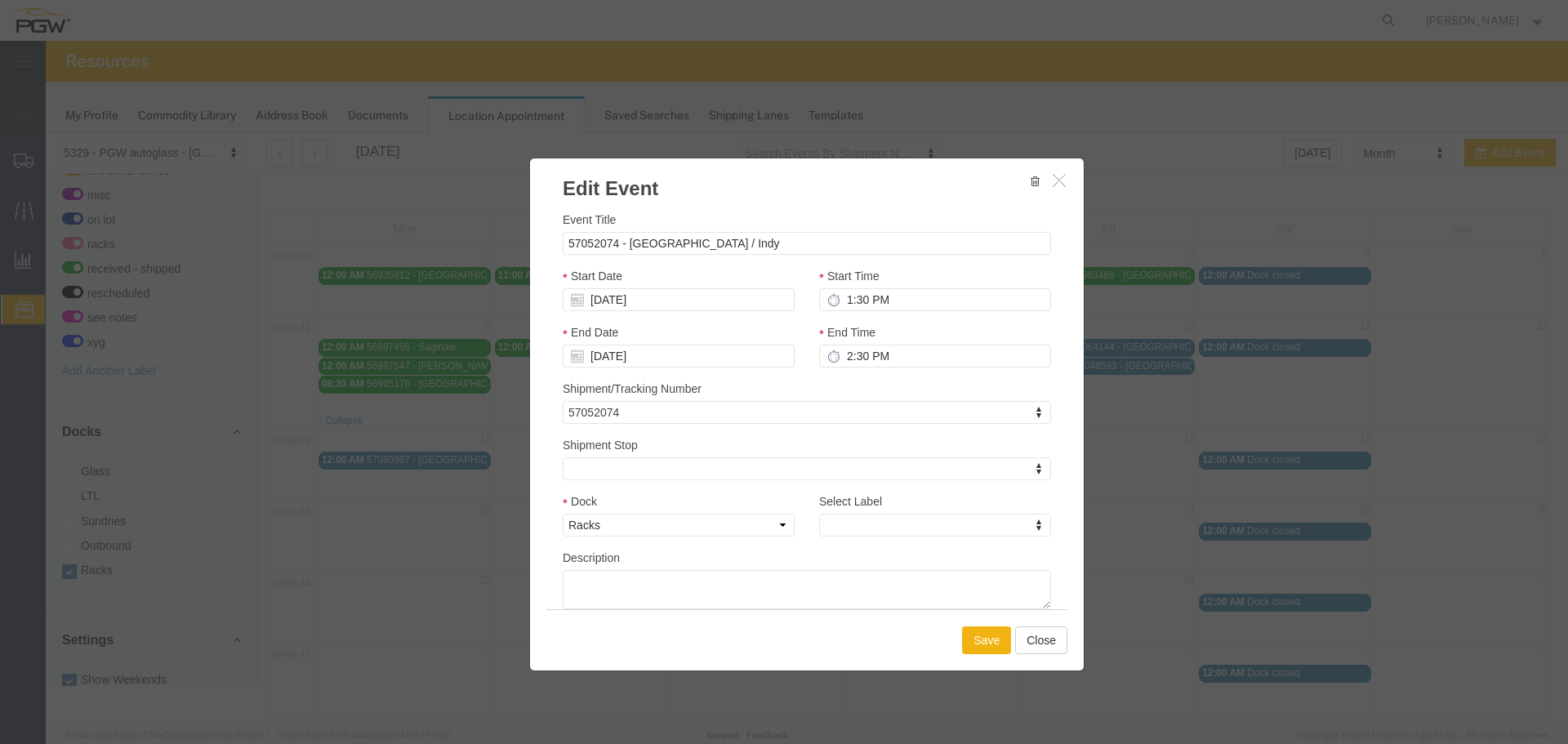
select select
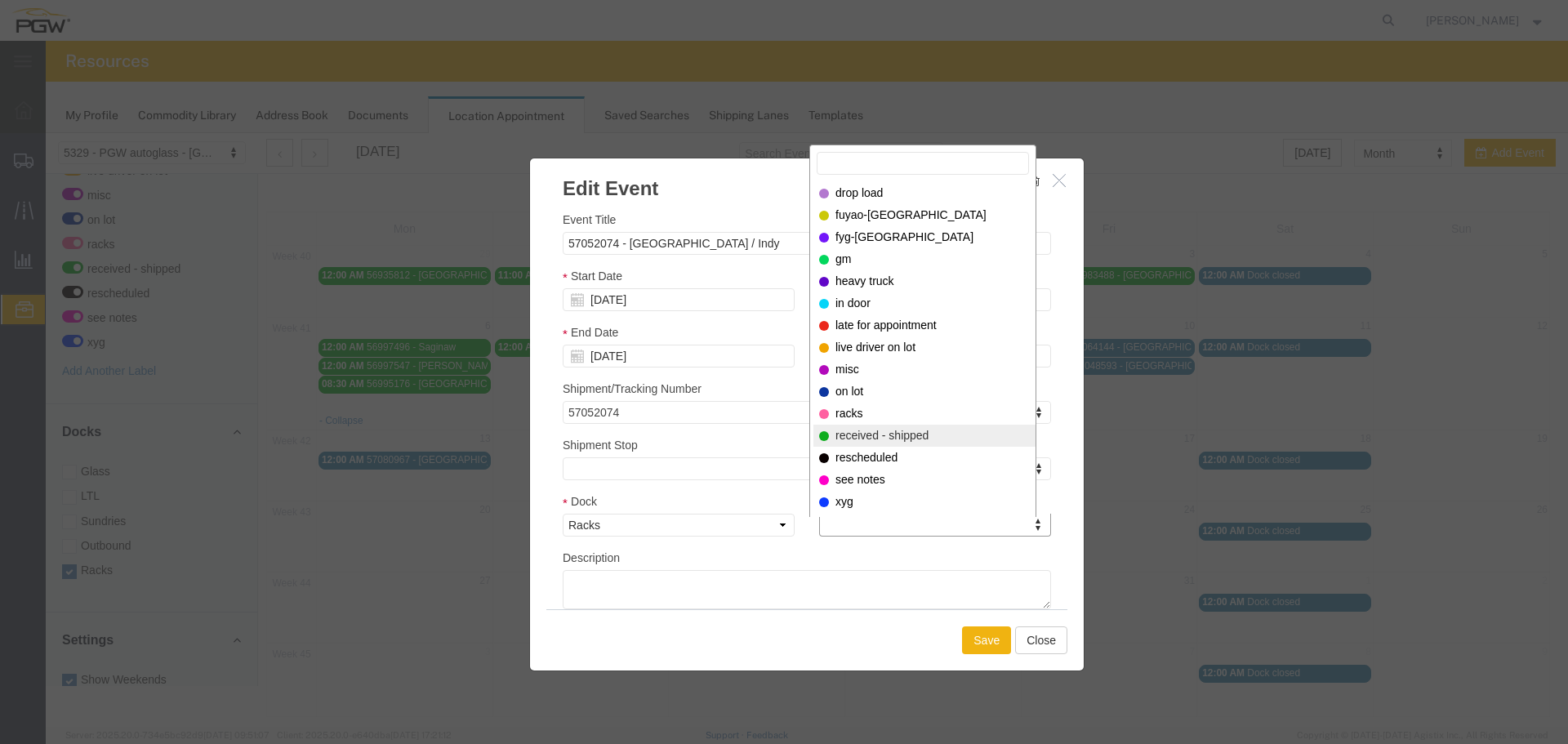
select select "200"
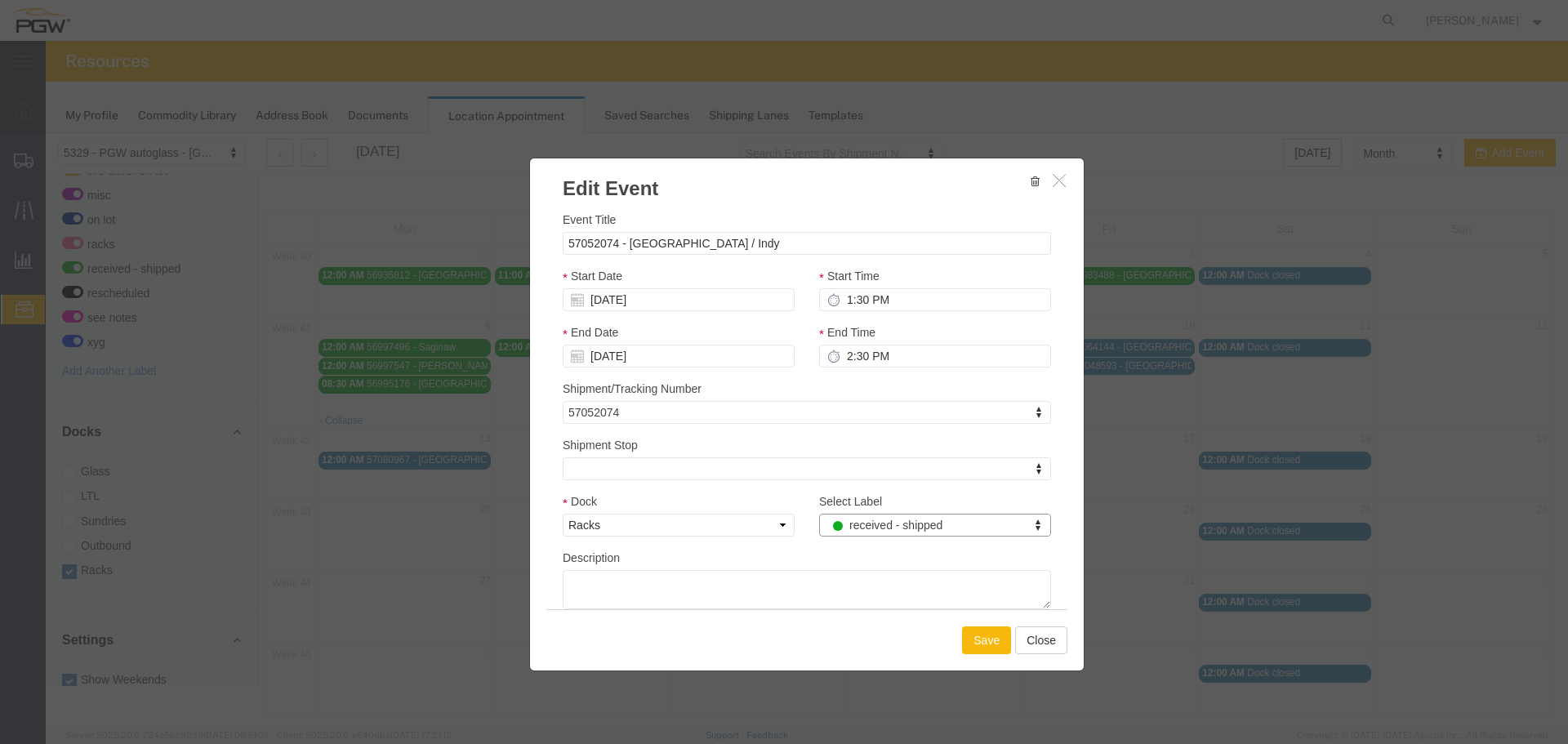
click at [973, 648] on button "Save" at bounding box center [986, 640] width 49 height 28
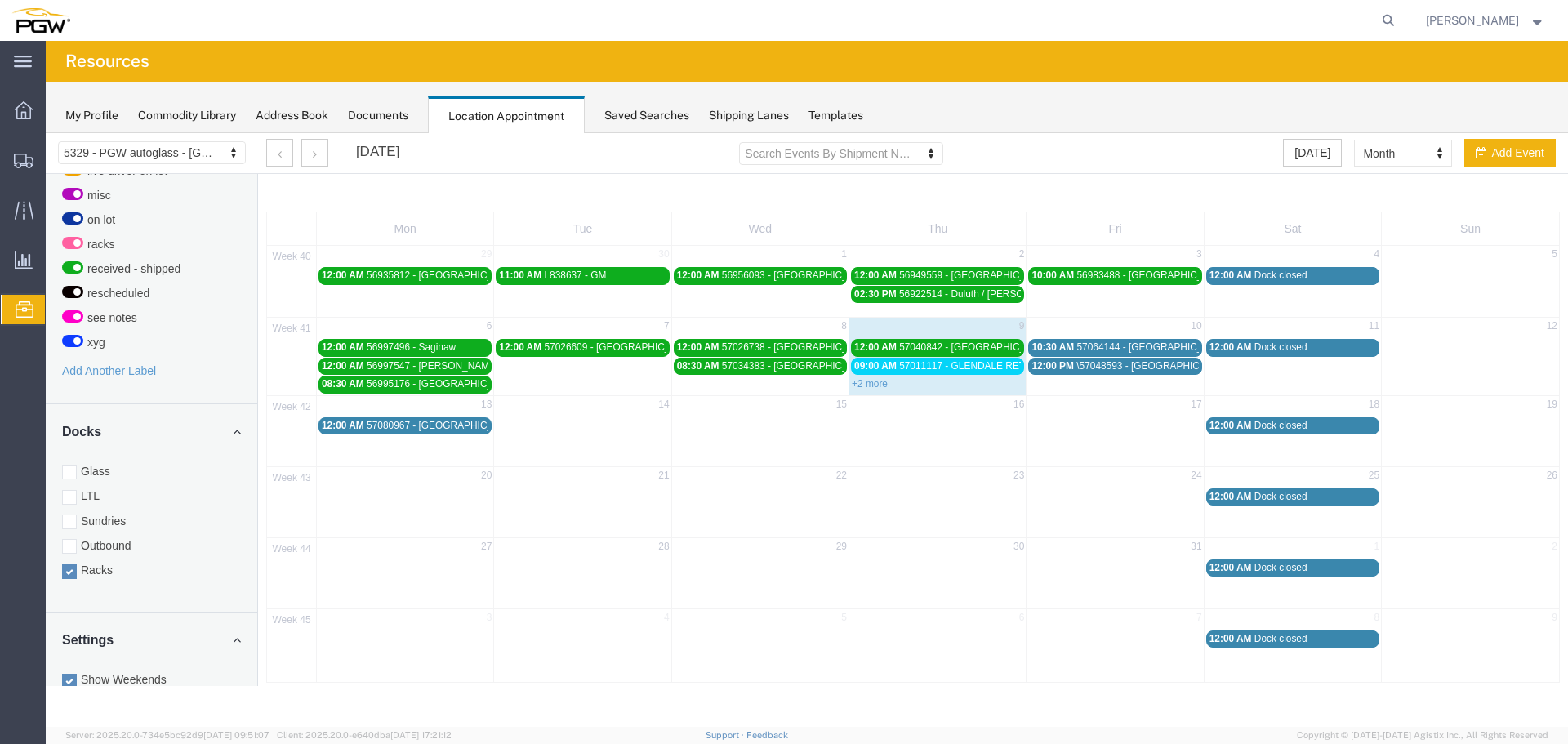
click at [917, 369] on span "57011117 - GLENDALE RETURN" at bounding box center [972, 366] width 147 height 11
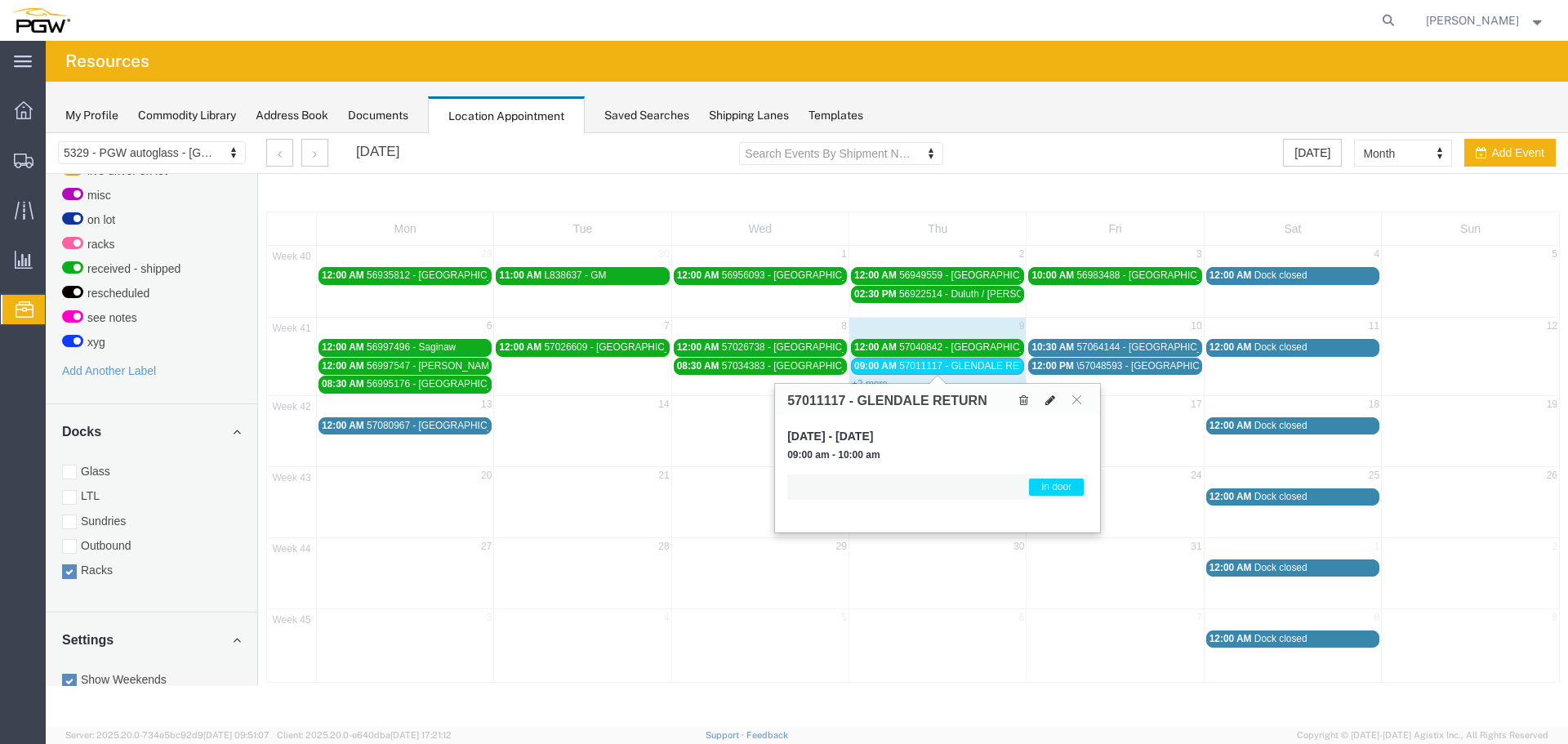
click at [1048, 404] on icon at bounding box center [1049, 400] width 10 height 11
select select "3"
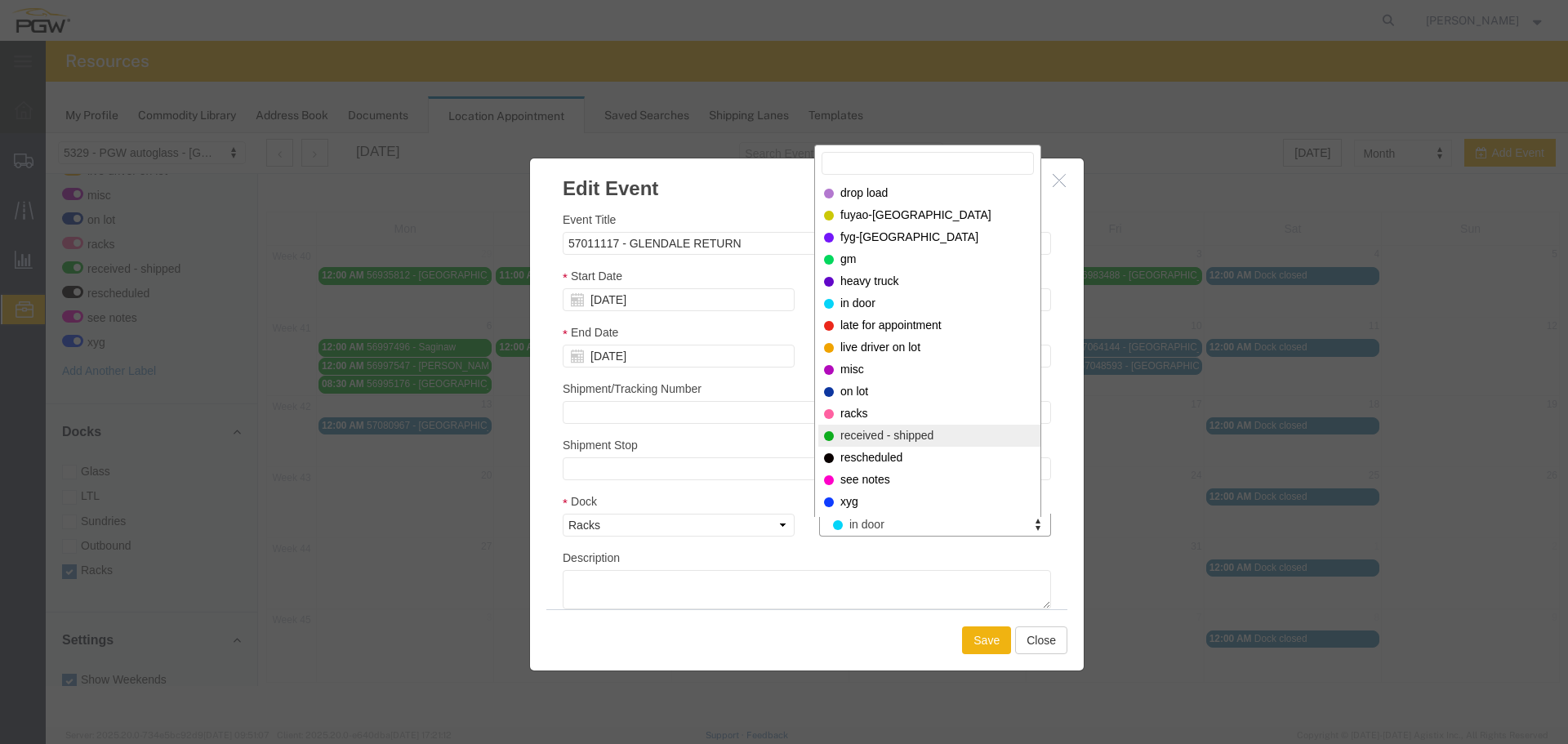
select select "200"
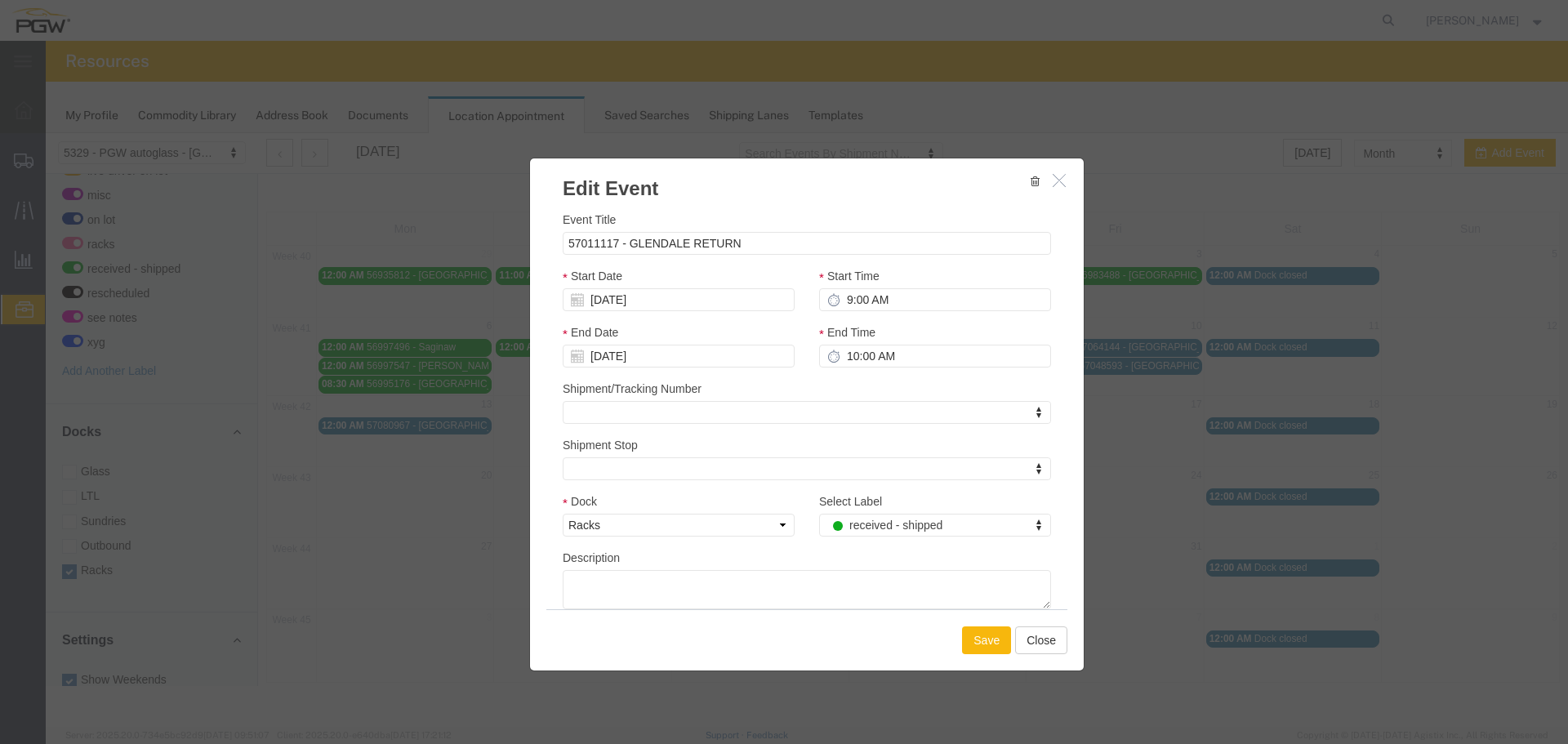
click at [973, 628] on button "Save" at bounding box center [986, 640] width 49 height 28
